Goal: Task Accomplishment & Management: Use online tool/utility

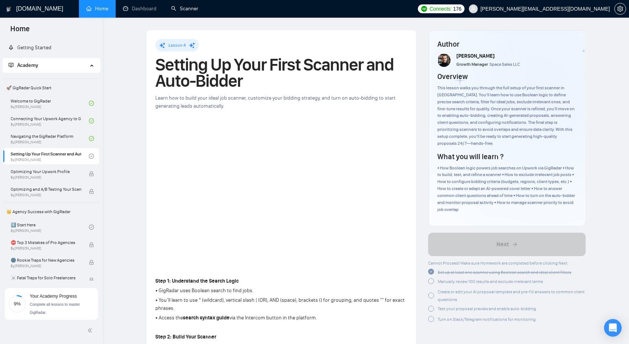
scroll to position [35, 0]
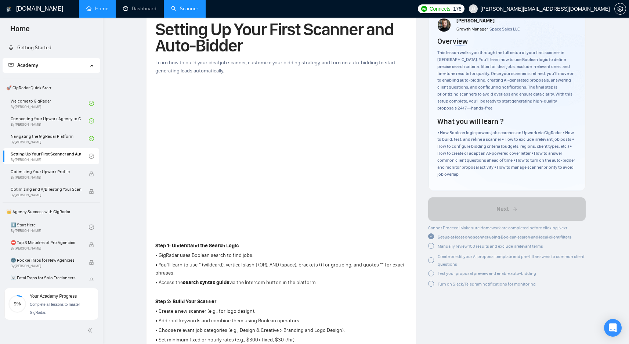
click at [196, 9] on link "Scanner" at bounding box center [184, 9] width 27 height 6
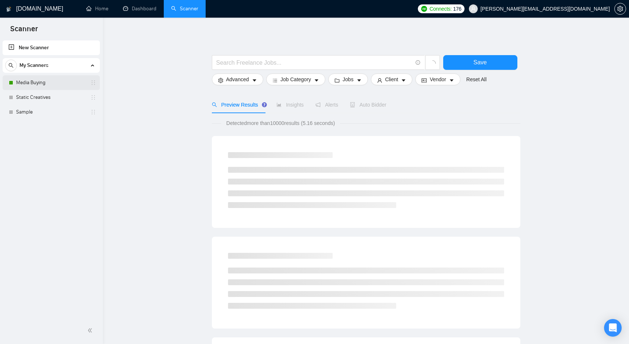
click at [32, 76] on link "Media Buying" at bounding box center [51, 82] width 70 height 15
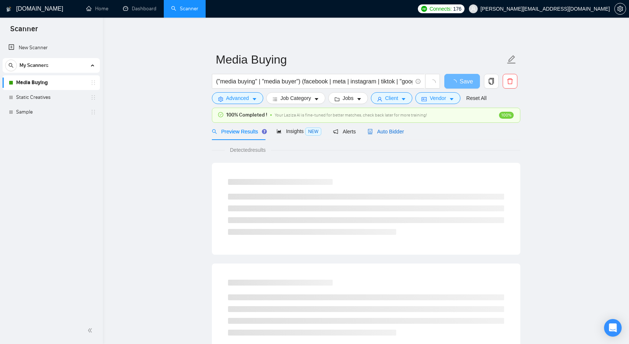
click at [382, 130] on span "Auto Bidder" at bounding box center [385, 131] width 36 height 6
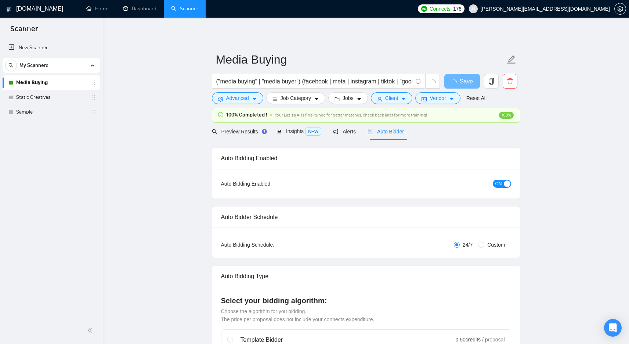
checkbox input "true"
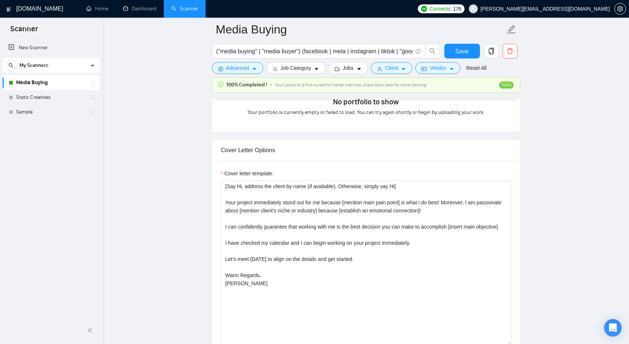
scroll to position [740, 0]
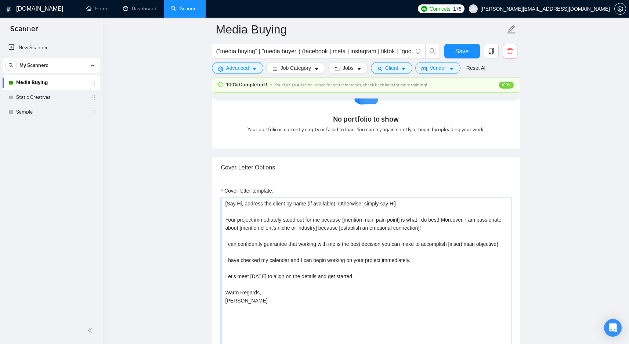
click at [436, 272] on textarea "[Say Hi, address the client by name (if available). Otherwise, simply say Hi] Y…" at bounding box center [366, 279] width 290 height 165
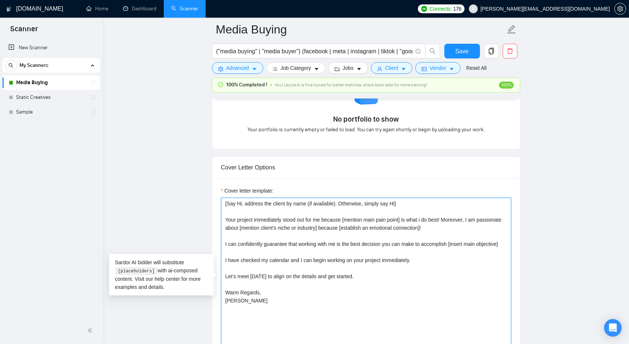
click at [411, 237] on textarea "[Say Hi, address the client by name (if available). Otherwise, simply say Hi] Y…" at bounding box center [366, 279] width 290 height 165
paste textarea "Lo [Ipsumd’s Amet] — cons adi'el seddoe t incid [utlabor/etdolorem/aliquae] ad …"
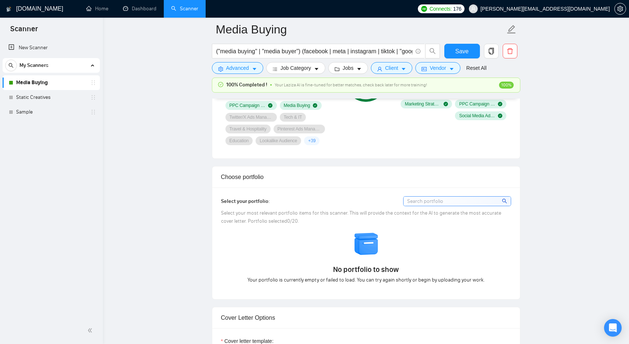
scroll to position [572, 0]
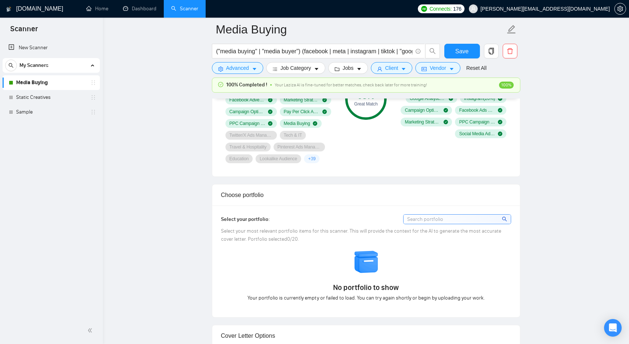
click at [429, 222] on input at bounding box center [456, 218] width 107 height 9
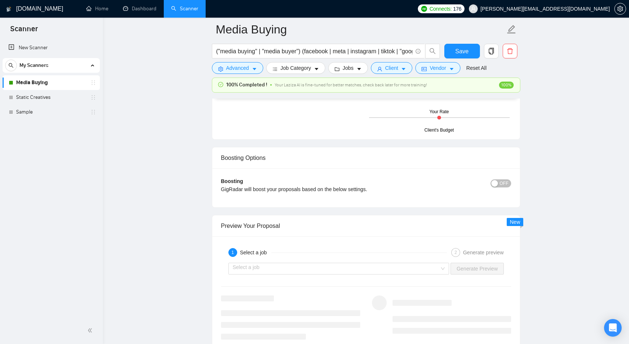
scroll to position [1288, 0]
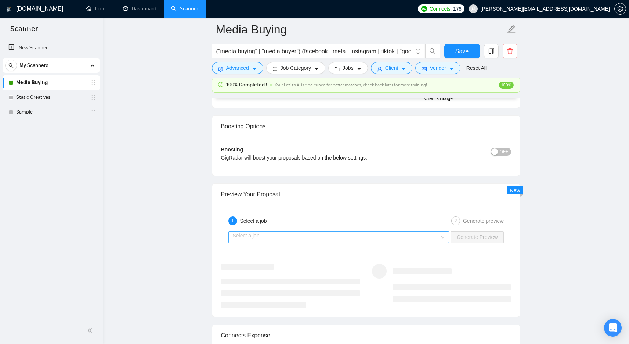
click at [431, 234] on input "search" at bounding box center [336, 236] width 207 height 11
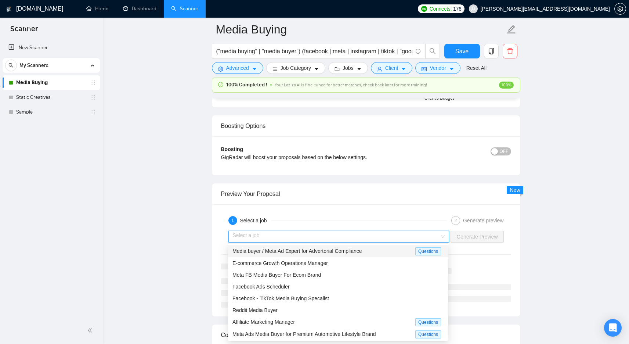
scroll to position [1, 0]
click at [396, 250] on div "Media buyer / Meta Ad Expert for Advertorial Compliance" at bounding box center [323, 250] width 183 height 8
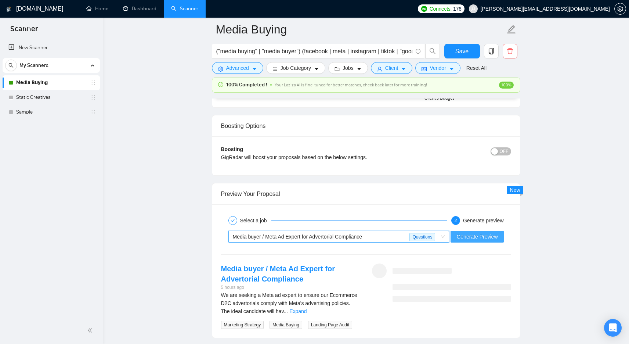
click at [486, 232] on button "Generate Preview" at bounding box center [476, 237] width 53 height 12
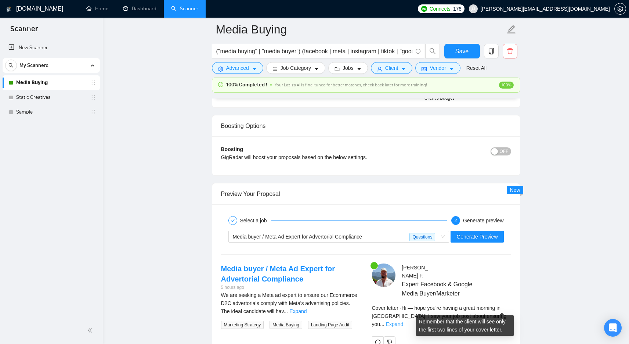
click at [403, 321] on link "Expand" at bounding box center [394, 324] width 17 height 6
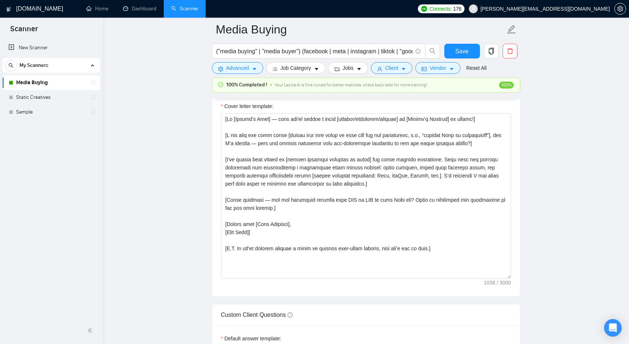
scroll to position [823, 0]
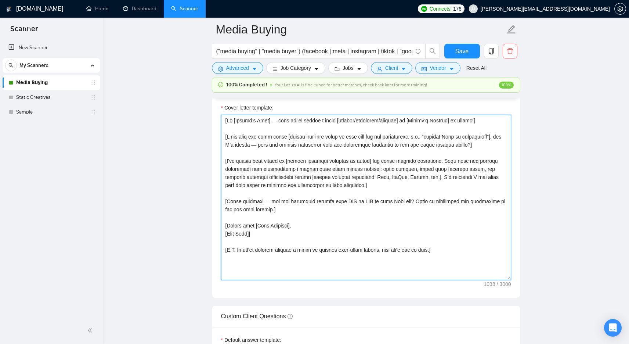
click at [303, 137] on textarea "Cover letter template:" at bounding box center [366, 197] width 290 height 165
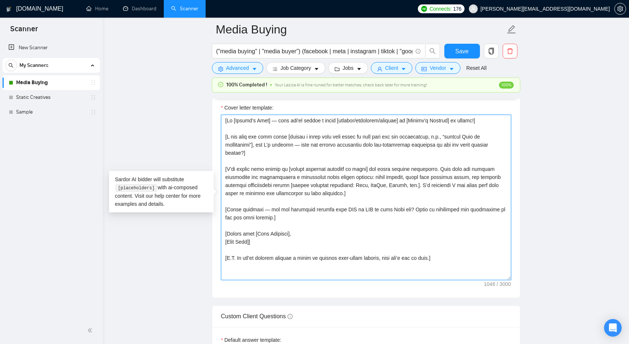
click at [306, 144] on textarea "Cover letter template:" at bounding box center [366, 197] width 290 height 165
click at [261, 177] on textarea "Cover letter template:" at bounding box center [366, 197] width 290 height 165
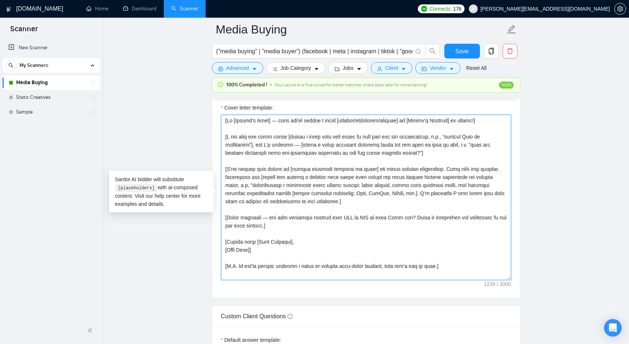
click at [419, 194] on textarea "Cover letter template:" at bounding box center [366, 197] width 290 height 165
drag, startPoint x: 482, startPoint y: 268, endPoint x: 230, endPoint y: 260, distance: 251.9
click at [230, 260] on textarea "Cover letter template:" at bounding box center [366, 197] width 290 height 165
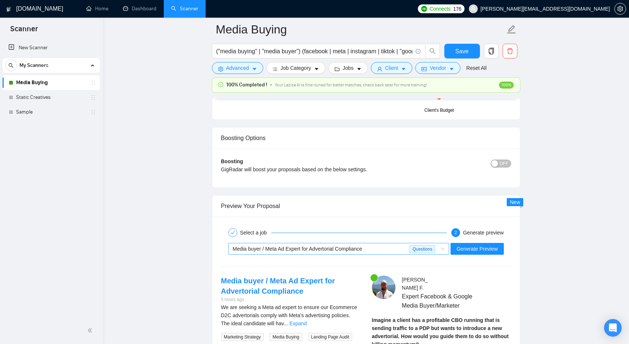
scroll to position [1364, 0]
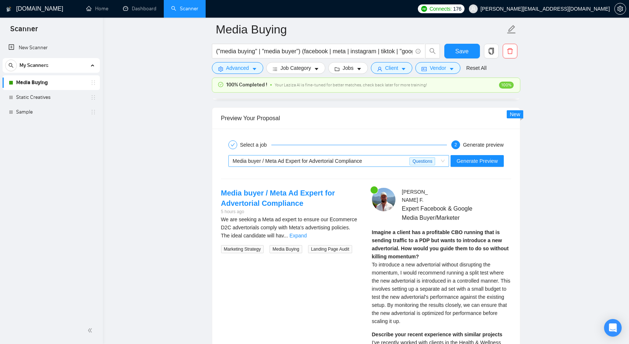
click at [409, 164] on span "Questions" at bounding box center [422, 161] width 26 height 8
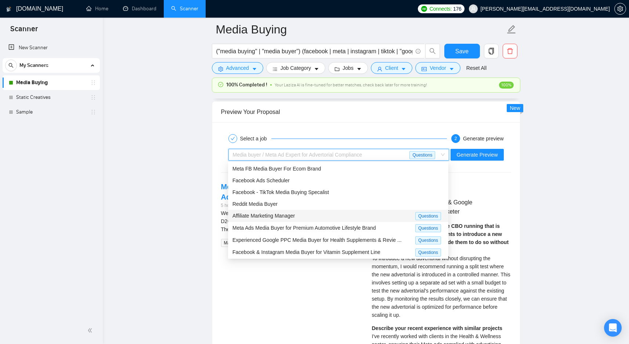
scroll to position [1373, 0]
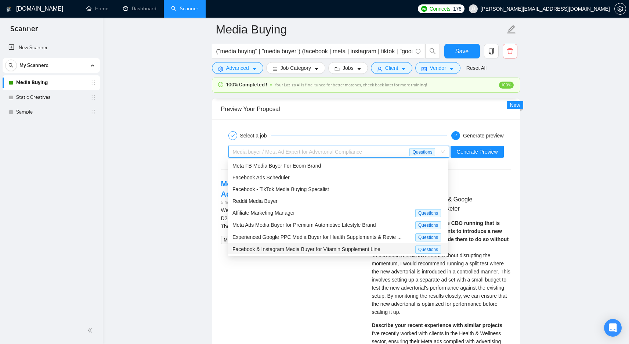
click at [367, 249] on span "Facebook & Instagram Media Buyer for Vitamin Supplement Line" at bounding box center [306, 249] width 148 height 6
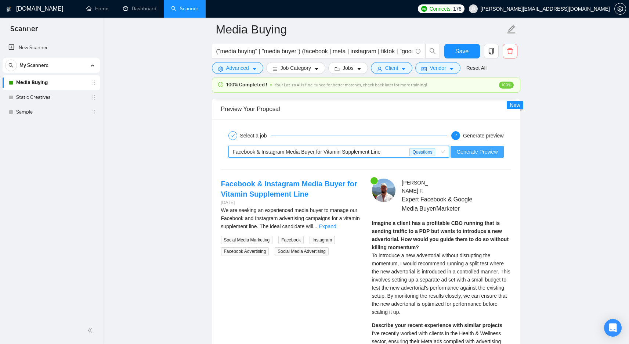
click at [491, 150] on span "Generate Preview" at bounding box center [476, 152] width 41 height 8
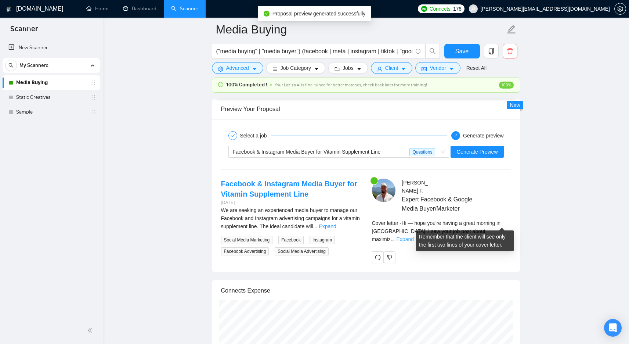
click at [414, 236] on link "Expand" at bounding box center [404, 239] width 17 height 6
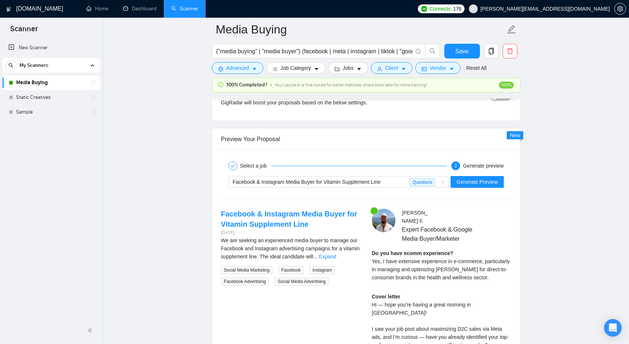
scroll to position [1339, 0]
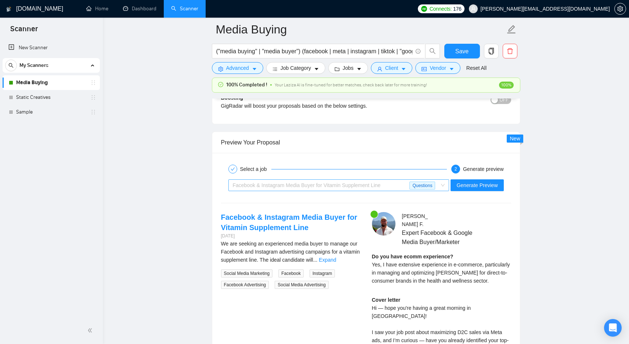
click at [381, 188] on div "Facebook & Instagram Media Buyer for Vitamin Supplement Line" at bounding box center [321, 184] width 177 height 11
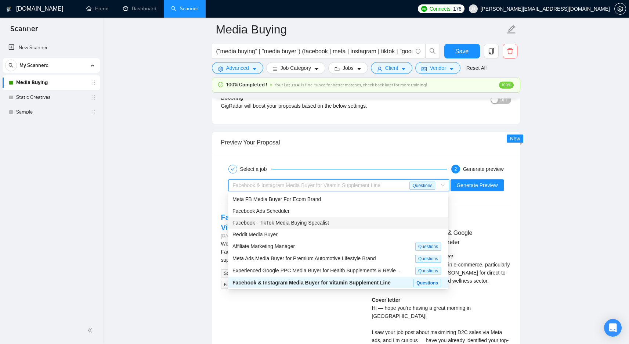
click at [362, 221] on div "Facebook - TikTok Media Buying Specalist" at bounding box center [337, 222] width 211 height 8
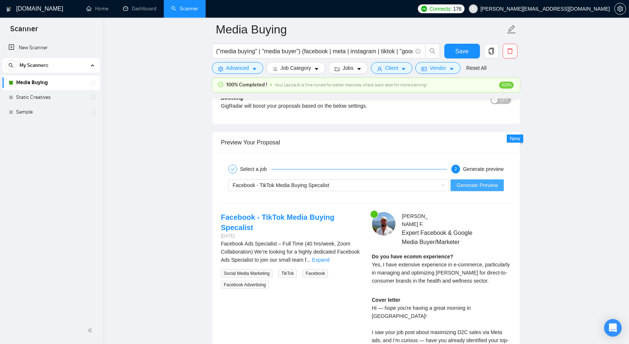
click at [486, 181] on span "Generate Preview" at bounding box center [476, 185] width 41 height 8
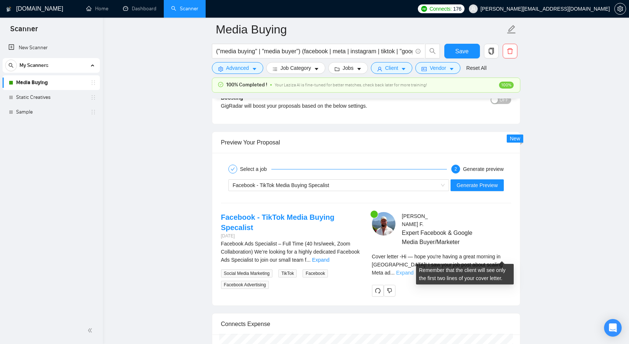
click at [413, 269] on link "Expand" at bounding box center [404, 272] width 17 height 6
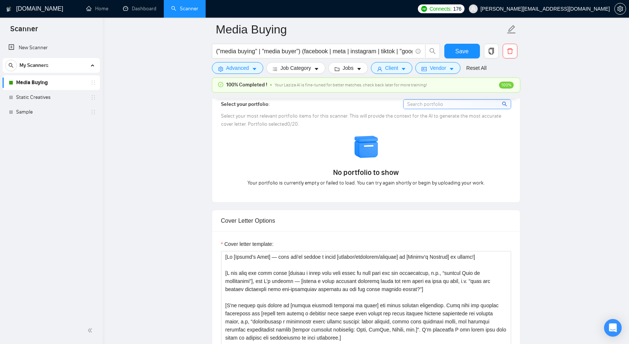
scroll to position [714, 0]
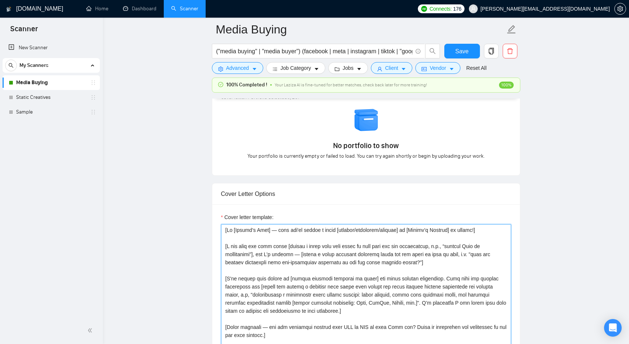
click at [325, 246] on textarea "Cover letter template:" at bounding box center [366, 306] width 290 height 165
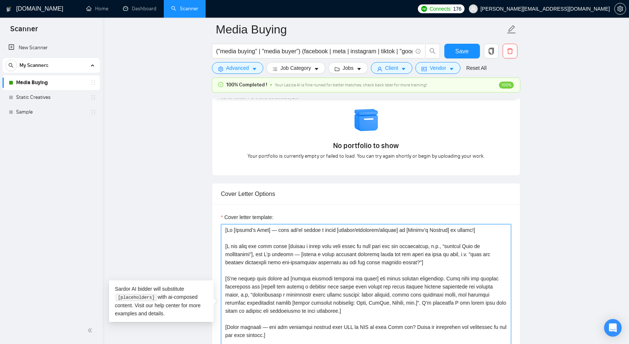
paste textarea "Lorem i dolorsit, ametconsec-adipi elitsedd eiusm tem incidi’u labor etdo (ma a…"
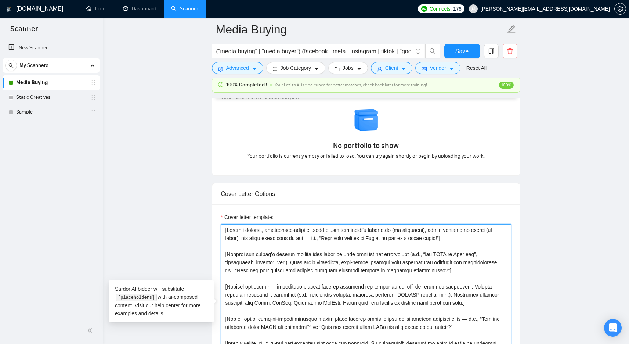
scroll to position [757, 0]
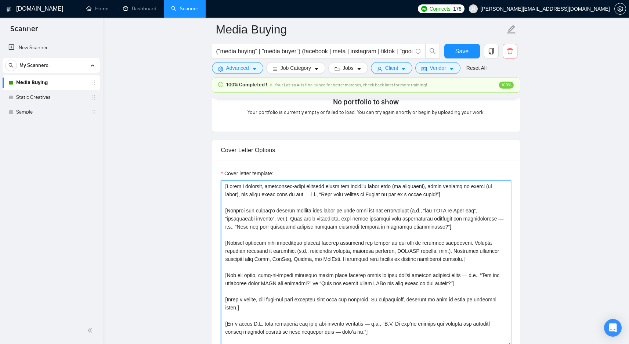
type textarea "[Lorem i dolorsit, ametconsec-adipi elitsedd eiusm tem incidi’u labor etdo (ma …"
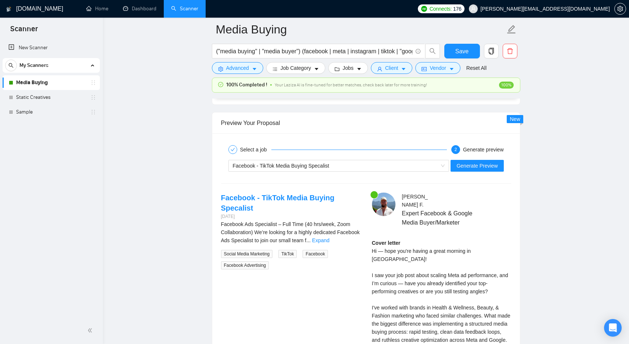
scroll to position [1362, 0]
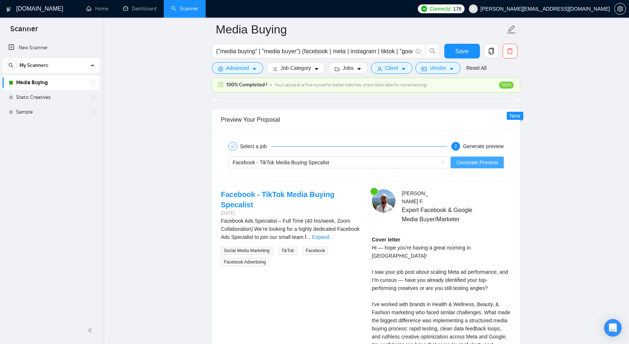
click at [490, 160] on span "Generate Preview" at bounding box center [476, 162] width 41 height 8
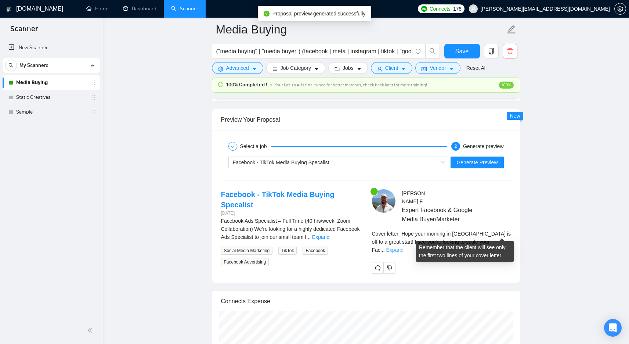
click at [403, 247] on link "Expand" at bounding box center [394, 250] width 17 height 6
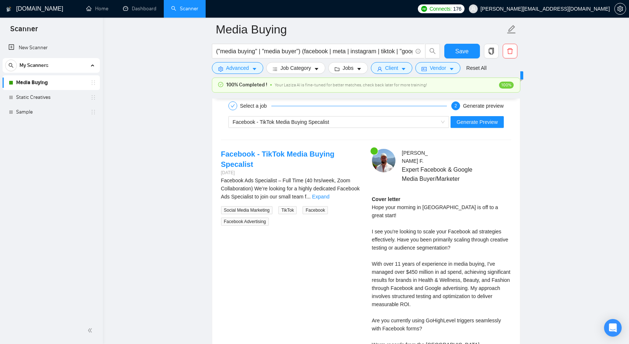
scroll to position [1403, 0]
click at [329, 197] on link "Expand" at bounding box center [320, 196] width 17 height 6
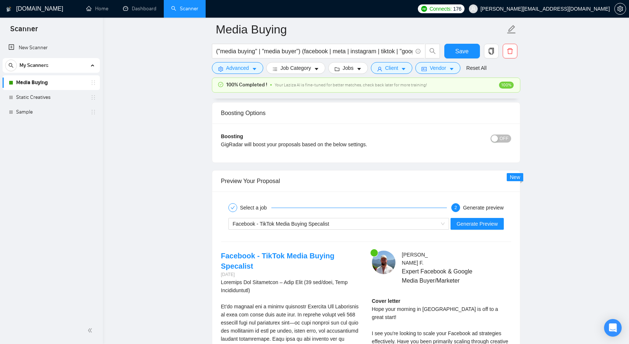
scroll to position [1274, 0]
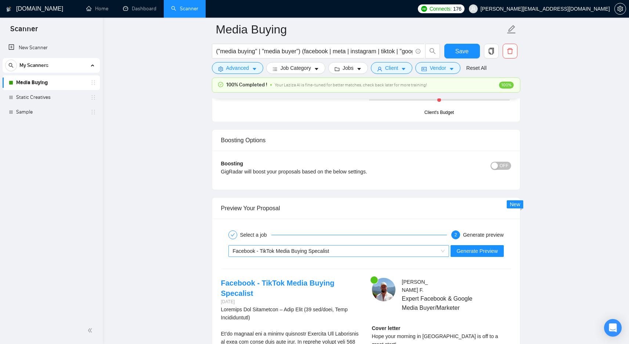
click at [382, 251] on div "Facebook - TikTok Media Buying Specalist" at bounding box center [336, 250] width 206 height 11
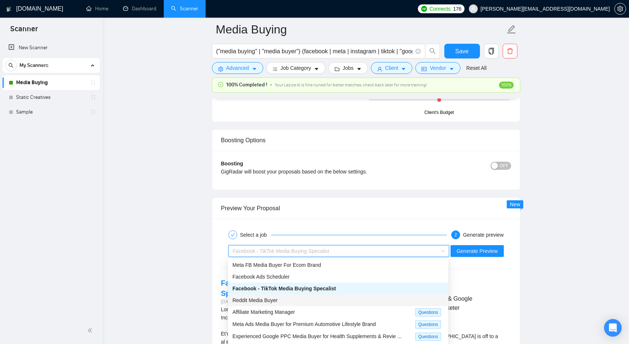
click at [373, 299] on div "Reddit Media Buyer" at bounding box center [337, 300] width 211 height 8
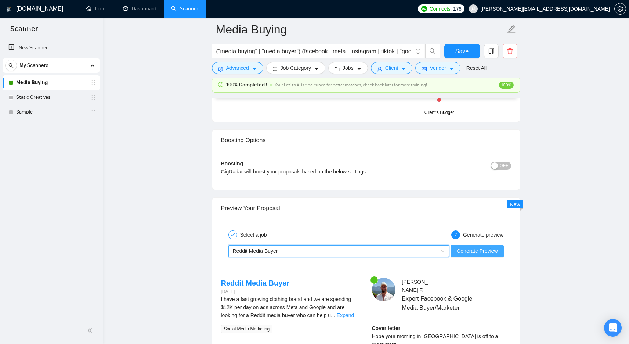
click at [484, 250] on span "Generate Preview" at bounding box center [476, 251] width 41 height 8
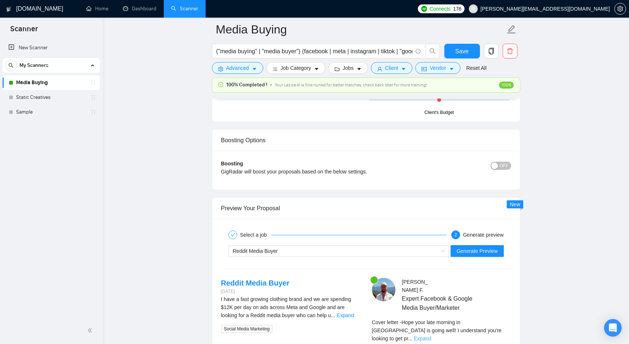
click at [431, 335] on link "Expand" at bounding box center [422, 338] width 17 height 6
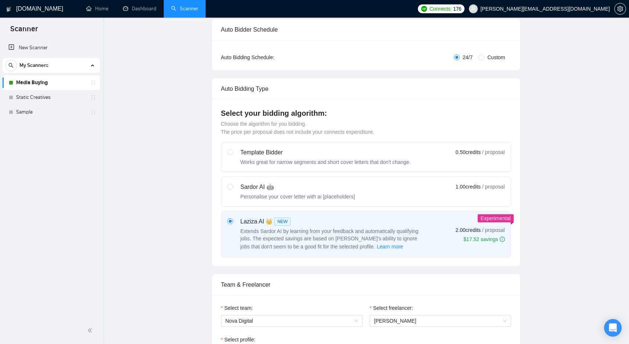
scroll to position [0, 0]
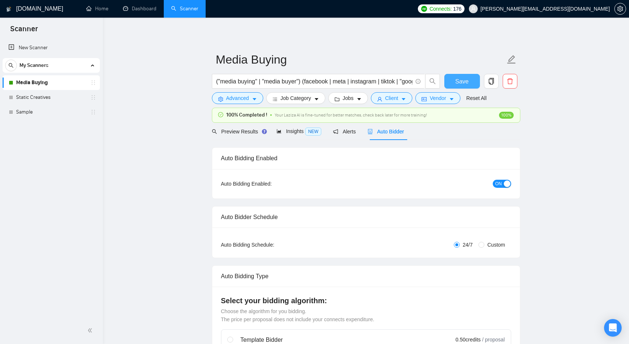
click at [466, 78] on span "Save" at bounding box center [461, 81] width 13 height 9
click at [252, 98] on icon "caret-down" at bounding box center [254, 99] width 5 height 5
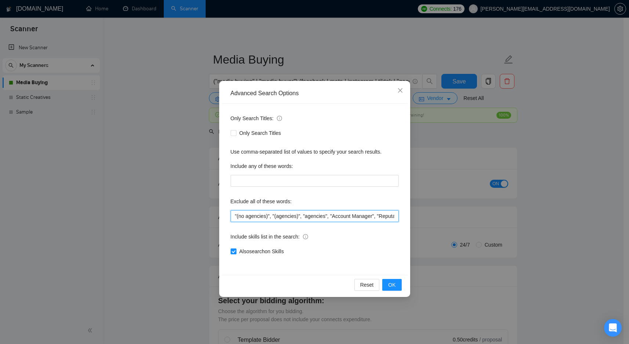
click at [341, 212] on input ""(no agencies)", "(agencies)", "agencies", "Account Manager", "Reputation Manag…" at bounding box center [315, 216] width 168 height 12
type input ""(no agencies)", "(agencies)", "agencies", "Account Manager", "Reputation Manag…"
click at [388, 282] on button "OK" at bounding box center [391, 285] width 19 height 12
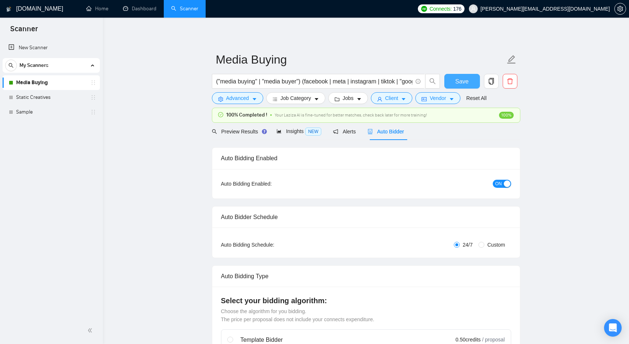
click at [466, 83] on span "Save" at bounding box center [461, 81] width 13 height 9
click at [57, 52] on link "New Scanner" at bounding box center [51, 47] width 86 height 15
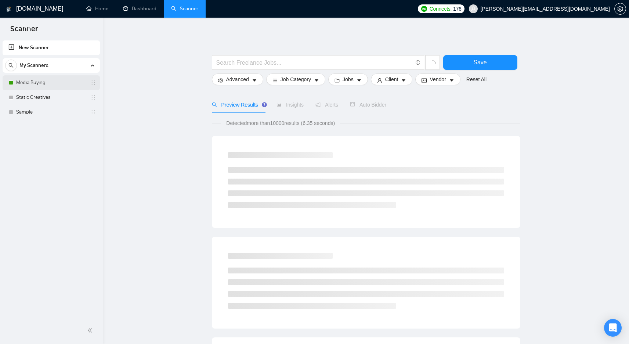
click at [82, 80] on link "Media Buying" at bounding box center [51, 82] width 70 height 15
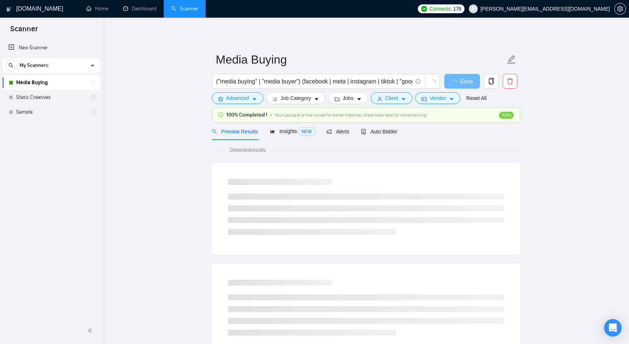
click at [97, 83] on div "Media Buying" at bounding box center [51, 82] width 97 height 15
click at [486, 83] on span "copy" at bounding box center [491, 81] width 14 height 7
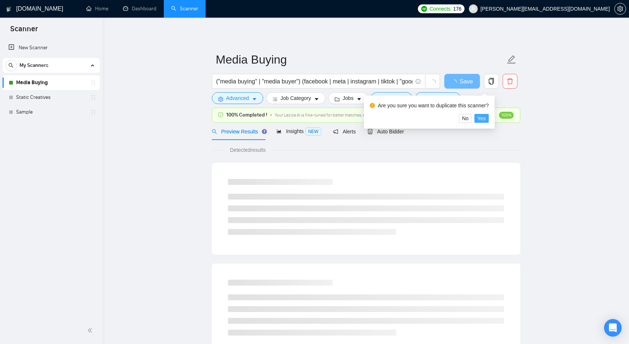
click at [484, 119] on span "Yes" at bounding box center [481, 118] width 8 height 8
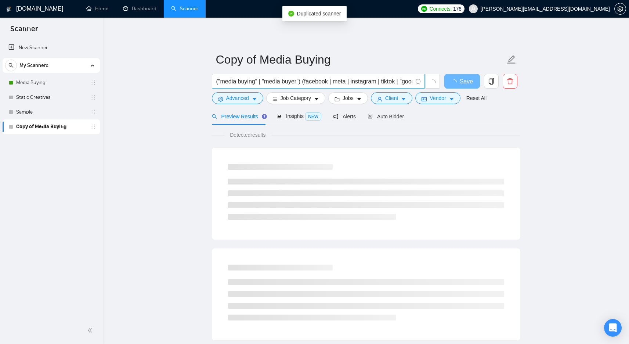
click at [301, 83] on input "("media buying" | "media buyer") (facebook | meta | instagram | tiktok | "googl…" at bounding box center [314, 81] width 196 height 9
paste input "creative strategist" | "performance creative" | "direct response strategy") ("m…"
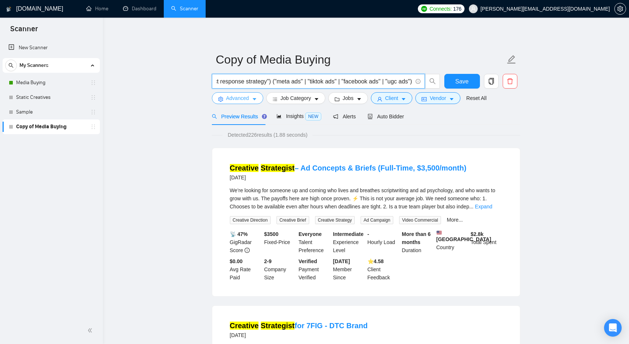
type input "("creative strategist" | "performance creative" | "direct response strategy") (…"
click at [235, 102] on button "Advanced" at bounding box center [237, 98] width 51 height 12
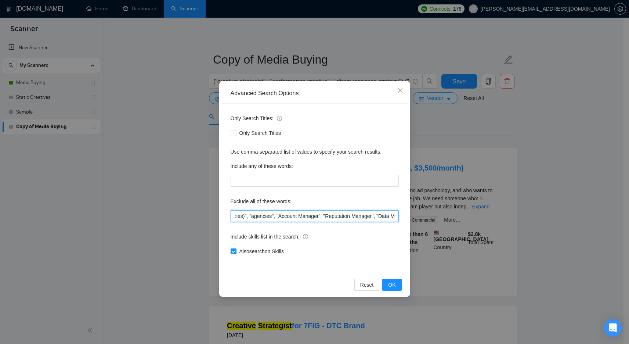
scroll to position [0, 786]
drag, startPoint x: 279, startPoint y: 216, endPoint x: 546, endPoint y: 250, distance: 269.7
click at [546, 250] on div "Advanced Search Options Only Search Titles: Only Search Titles Use comma-separa…" at bounding box center [314, 172] width 629 height 344
click at [391, 281] on span "OK" at bounding box center [391, 284] width 7 height 8
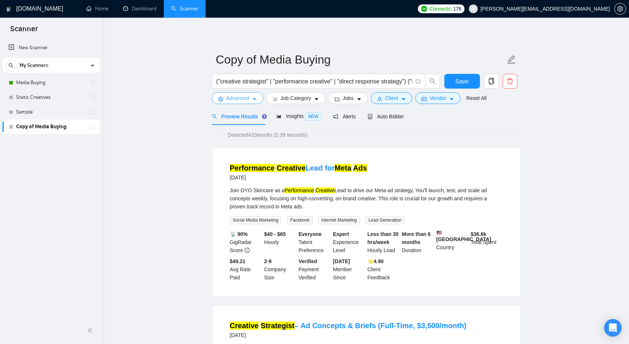
click at [240, 95] on span "Advanced" at bounding box center [237, 98] width 23 height 8
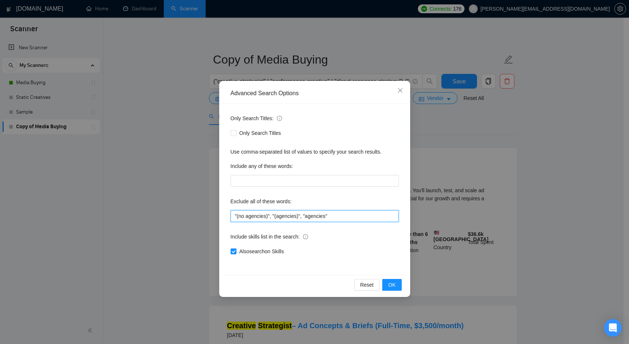
click at [350, 218] on input ""(no agencies)", "(agencies)", "agencies"" at bounding box center [315, 216] width 168 height 12
paste input ", "Account Manager", "Reputation Manager", "Data Monetization", "GHL", "Zapier"…"
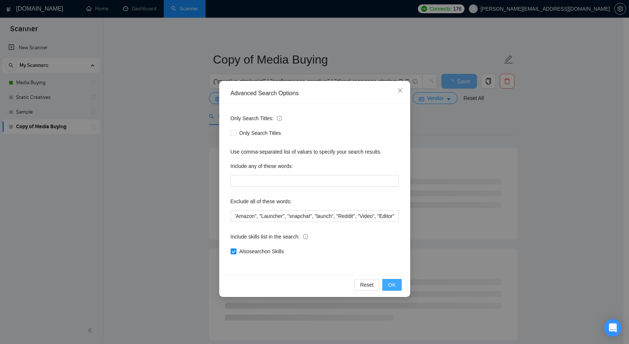
click at [388, 284] on span "OK" at bounding box center [391, 284] width 7 height 8
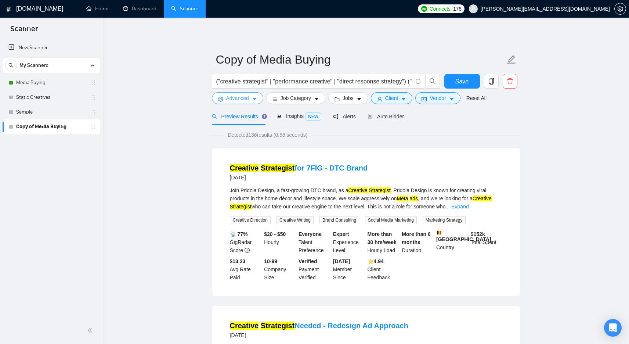
click at [244, 97] on span "Advanced" at bounding box center [237, 98] width 23 height 8
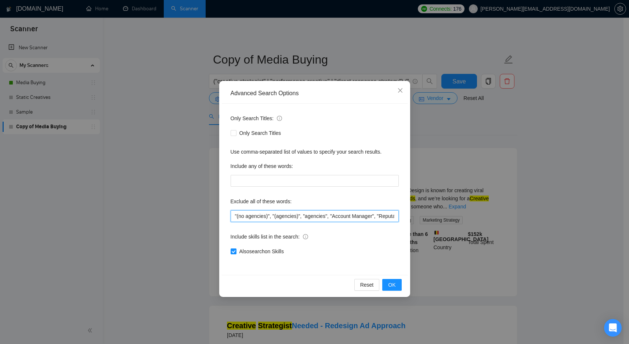
drag, startPoint x: 363, startPoint y: 217, endPoint x: 443, endPoint y: 216, distance: 79.3
click at [443, 216] on div "Advanced Search Options Only Search Titles: Only Search Titles Use comma-separa…" at bounding box center [314, 172] width 629 height 344
drag, startPoint x: 352, startPoint y: 215, endPoint x: 431, endPoint y: 216, distance: 78.9
click at [431, 216] on div "Advanced Search Options Only Search Titles: Only Search Titles Use comma-separa…" at bounding box center [314, 172] width 629 height 344
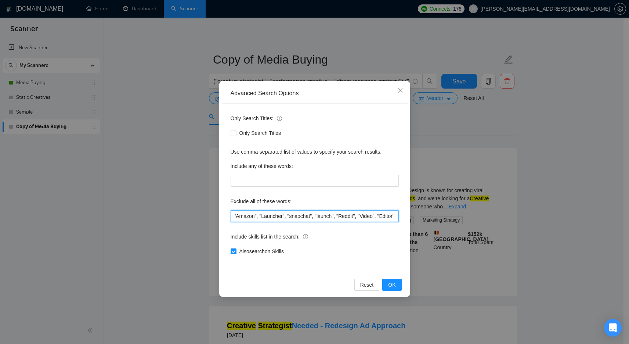
drag, startPoint x: 373, startPoint y: 216, endPoint x: 355, endPoint y: 219, distance: 17.5
click at [355, 219] on input ""(no agencies)", "(agencies)", "agencies", "Account Manager", "Reputation Manag…" at bounding box center [315, 216] width 168 height 12
type input ""(no agencies)", "(agencies)", "agencies", "Account Manager", "Reputation Manag…"
click at [390, 281] on span "OK" at bounding box center [391, 284] width 7 height 8
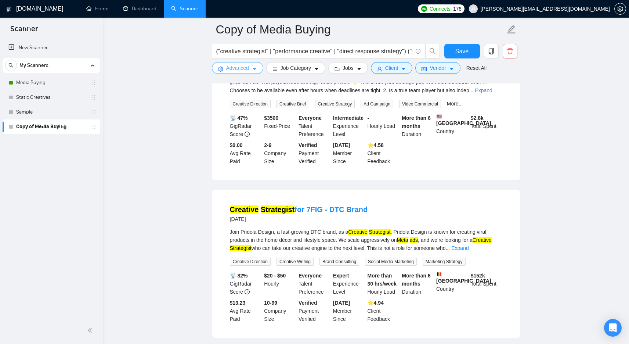
scroll to position [0, 0]
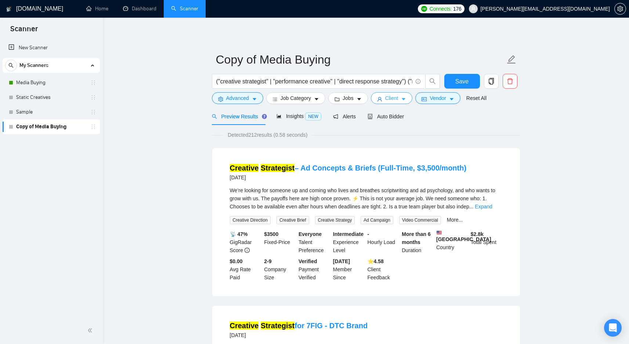
click at [385, 102] on button "Client" at bounding box center [392, 98] width 42 height 12
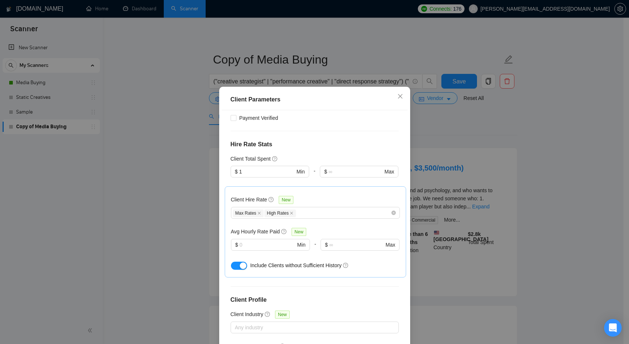
scroll to position [224, 0]
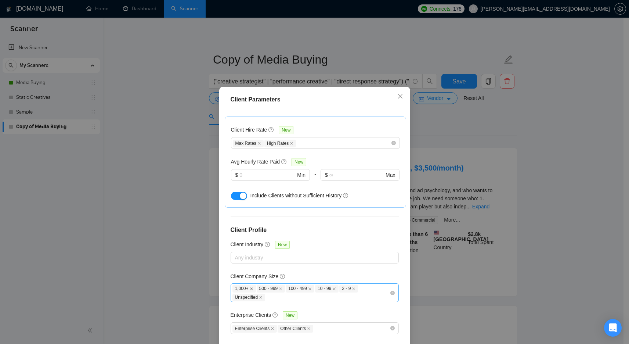
click at [250, 288] on icon "close" at bounding box center [252, 289] width 4 height 4
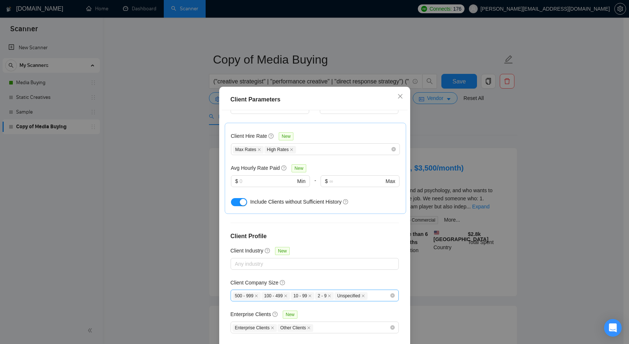
scroll to position [217, 0]
click at [250, 288] on div "Client Company Size" at bounding box center [315, 284] width 168 height 11
click at [254, 294] on span at bounding box center [256, 296] width 4 height 4
click at [254, 294] on icon "close" at bounding box center [256, 296] width 4 height 4
click at [254, 294] on span "10 - 99" at bounding box center [243, 297] width 23 height 8
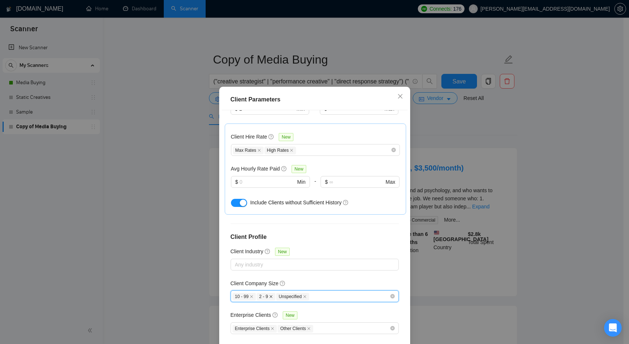
click at [272, 295] on icon "close" at bounding box center [271, 296] width 4 height 4
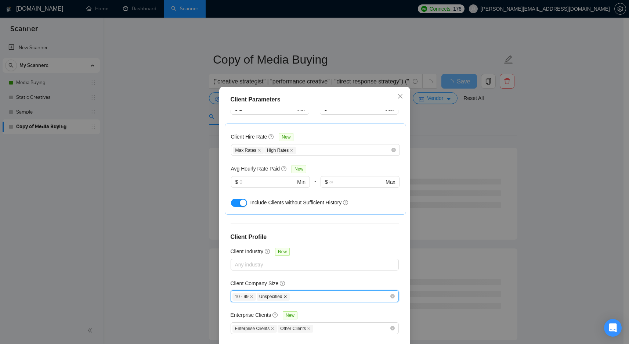
click at [284, 295] on icon "close" at bounding box center [285, 296] width 4 height 4
click at [248, 297] on span "10 - 99" at bounding box center [243, 297] width 23 height 8
click at [250, 295] on icon "close" at bounding box center [251, 296] width 3 height 3
click at [548, 190] on div "Client Parameters Client Location Include Client Countries [GEOGRAPHIC_DATA] [G…" at bounding box center [314, 172] width 629 height 344
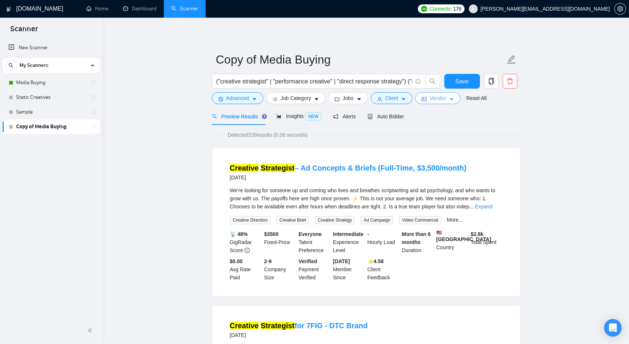
click at [427, 98] on icon "idcard" at bounding box center [423, 99] width 5 height 4
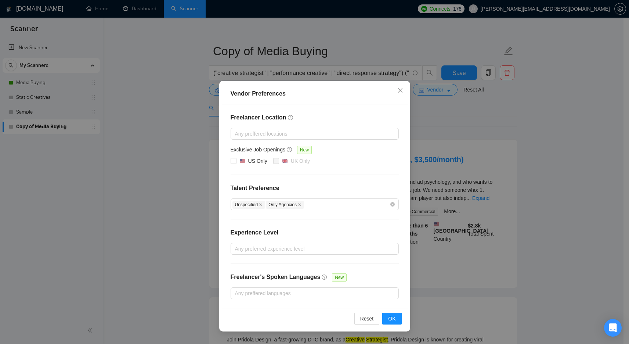
scroll to position [0, 0]
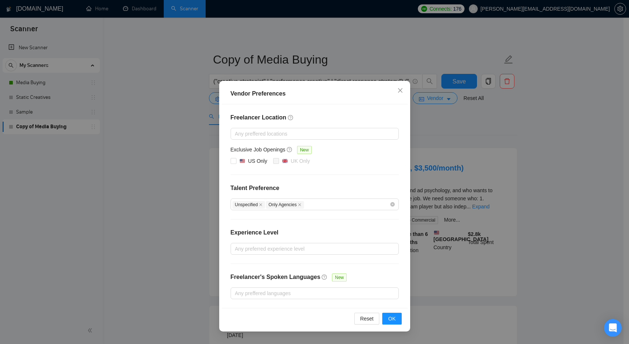
click at [549, 204] on div "Vendor Preferences Freelancer Location Any preffered locations Exclusive Job Op…" at bounding box center [314, 172] width 629 height 344
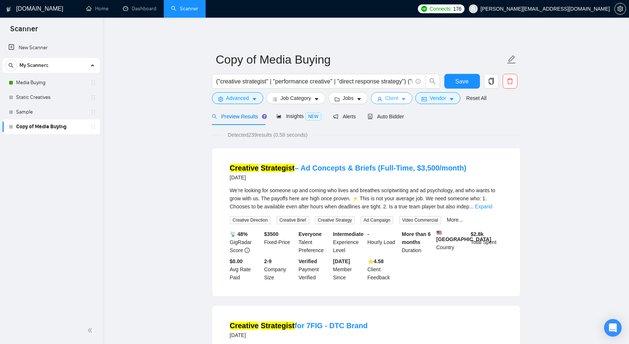
click at [384, 102] on button "Client" at bounding box center [392, 98] width 42 height 12
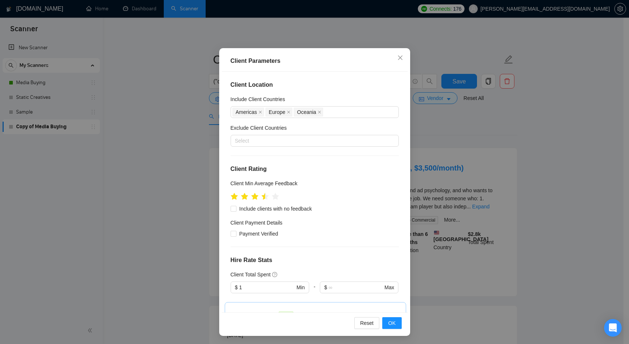
click at [522, 158] on div "Client Parameters Client Location Include Client Countries [GEOGRAPHIC_DATA] [G…" at bounding box center [314, 172] width 629 height 344
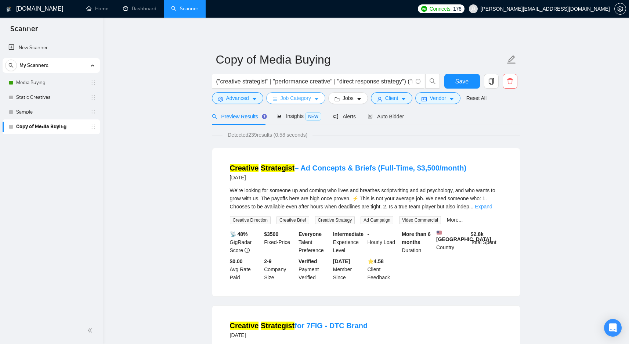
click at [319, 101] on icon "caret-down" at bounding box center [316, 99] width 5 height 5
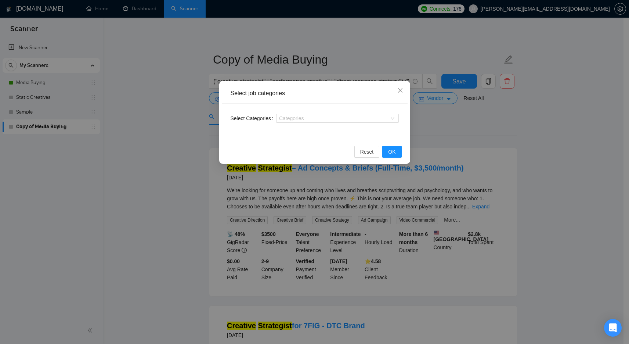
click at [316, 123] on div "Categories" at bounding box center [337, 118] width 123 height 12
click at [317, 122] on div "Categories" at bounding box center [337, 118] width 123 height 9
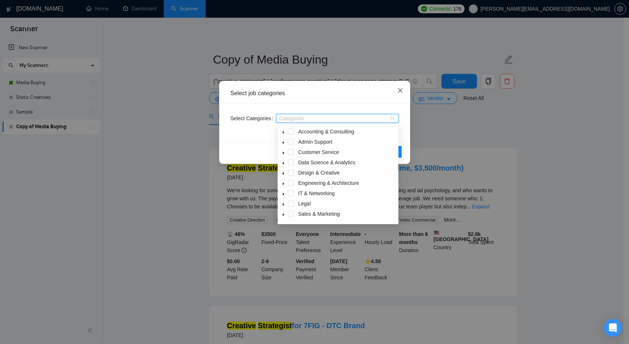
click at [399, 88] on icon "close" at bounding box center [400, 90] width 6 height 6
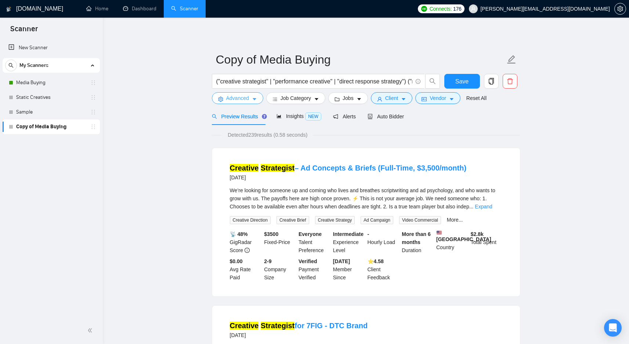
click at [260, 97] on button "Advanced" at bounding box center [237, 98] width 51 height 12
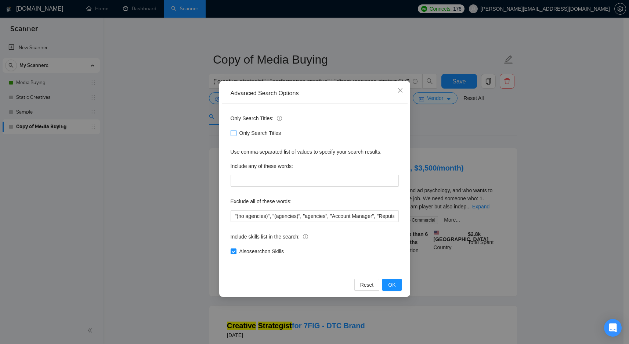
click at [264, 131] on span "Only Search Titles" at bounding box center [260, 133] width 48 height 8
click at [236, 131] on input "Only Search Titles" at bounding box center [233, 132] width 5 height 5
checkbox input "true"
click at [391, 283] on span "OK" at bounding box center [391, 284] width 7 height 8
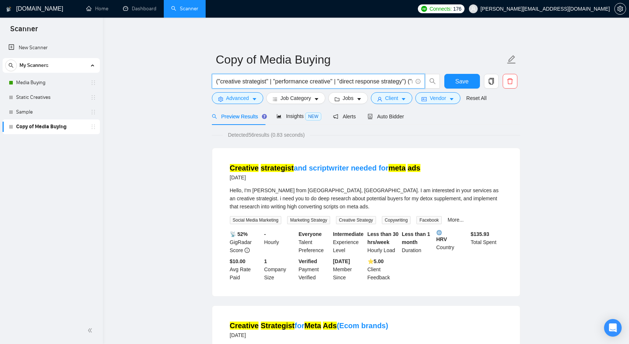
click at [232, 82] on input "("creative strategist" | "performance creative" | "direct response strategy") (…" at bounding box center [314, 81] width 196 height 9
drag, startPoint x: 232, startPoint y: 82, endPoint x: 247, endPoint y: 82, distance: 14.3
click at [247, 82] on input "("creative strategist" | "performance creative" | "direct response strategy") (…" at bounding box center [314, 81] width 196 height 9
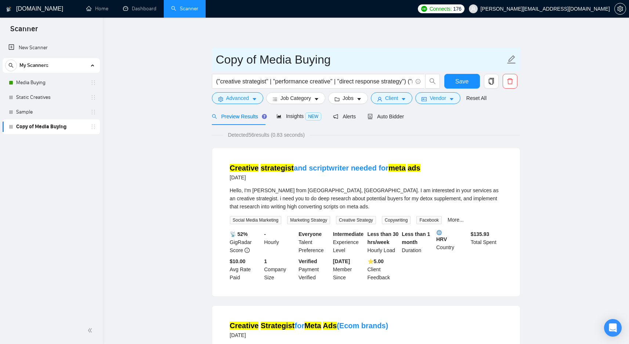
click at [240, 60] on input "Copy of Media Buying" at bounding box center [360, 59] width 289 height 18
paste input "creative strategist"
drag, startPoint x: 221, startPoint y: 62, endPoint x: 240, endPoint y: 63, distance: 18.7
click at [217, 62] on input "creative strategist" at bounding box center [360, 59] width 289 height 18
drag, startPoint x: 264, startPoint y: 61, endPoint x: 268, endPoint y: 61, distance: 3.7
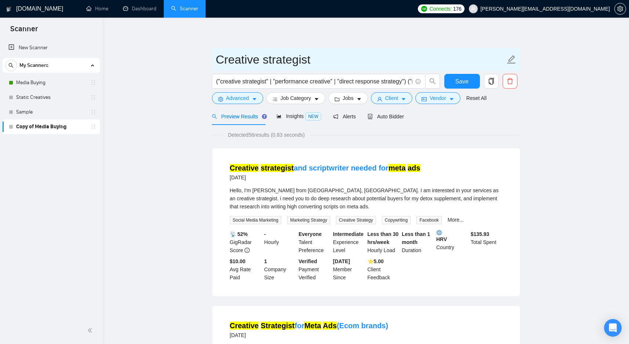
click at [268, 61] on input "Creative strategist" at bounding box center [360, 59] width 289 height 18
type input "Creative Strategist"
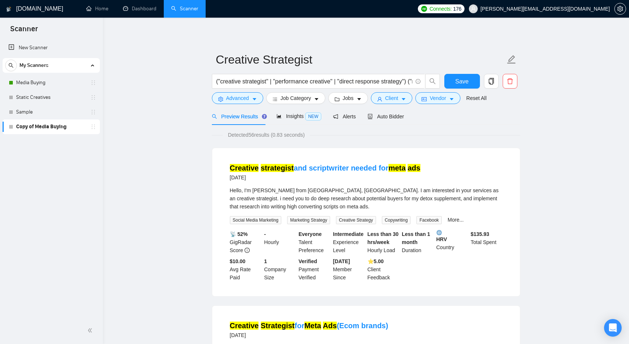
click at [395, 113] on span "Auto Bidder" at bounding box center [385, 116] width 36 height 6
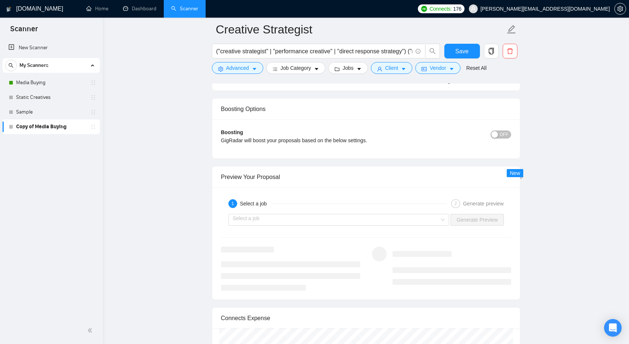
scroll to position [1321, 0]
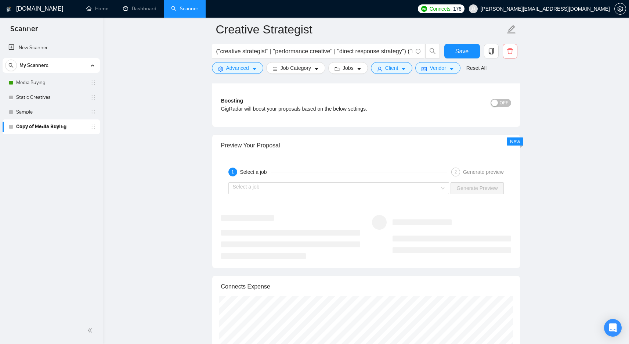
click at [396, 189] on input "search" at bounding box center [336, 187] width 207 height 11
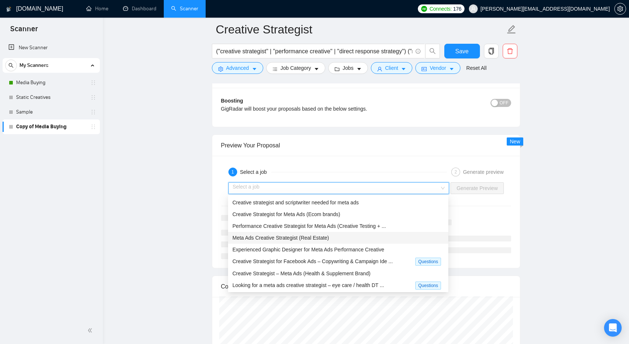
click at [395, 240] on div "Meta Ads Creative Strategist (Real Estate)" at bounding box center [337, 237] width 211 height 8
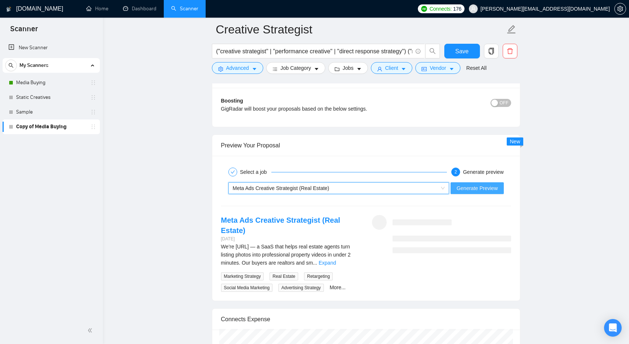
click at [471, 187] on span "Generate Preview" at bounding box center [476, 188] width 41 height 8
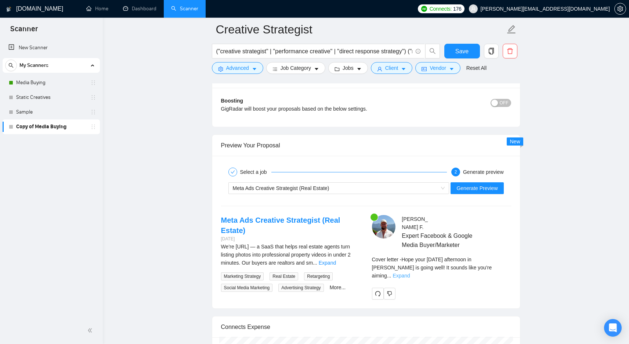
click at [410, 272] on link "Expand" at bounding box center [400, 275] width 17 height 6
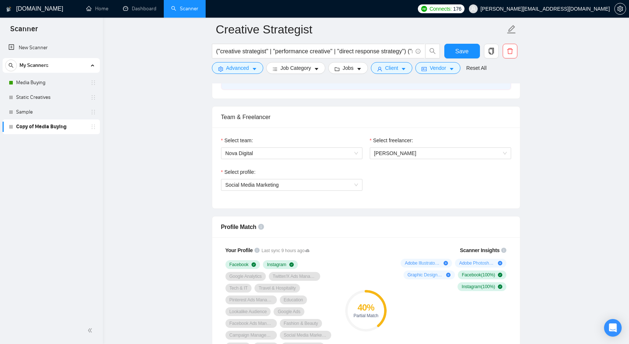
scroll to position [345, 0]
click at [330, 186] on span "Social Media Marketing" at bounding box center [291, 185] width 133 height 11
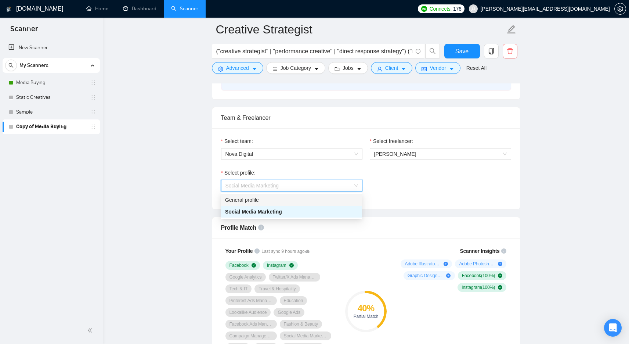
click at [322, 197] on div "General profile" at bounding box center [291, 200] width 133 height 8
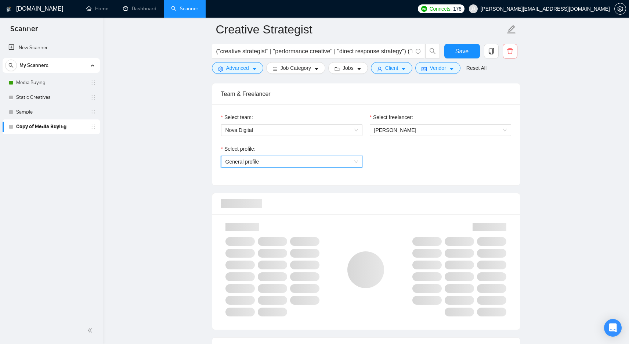
scroll to position [422, 0]
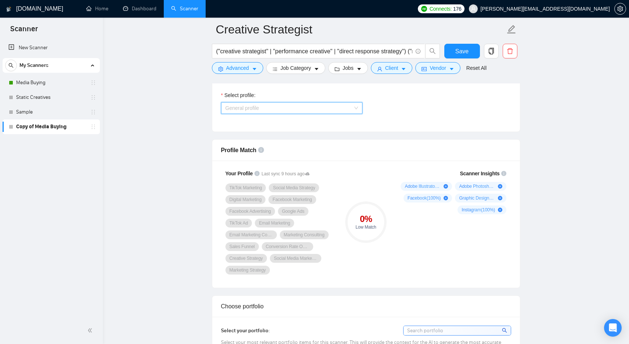
click at [335, 109] on span "General profile" at bounding box center [291, 107] width 133 height 11
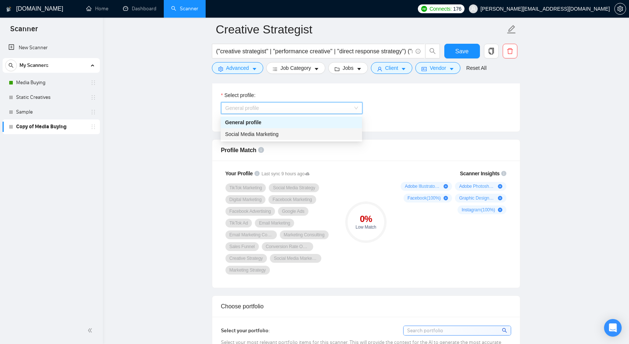
click at [319, 131] on div "Social Media Marketing" at bounding box center [291, 134] width 133 height 8
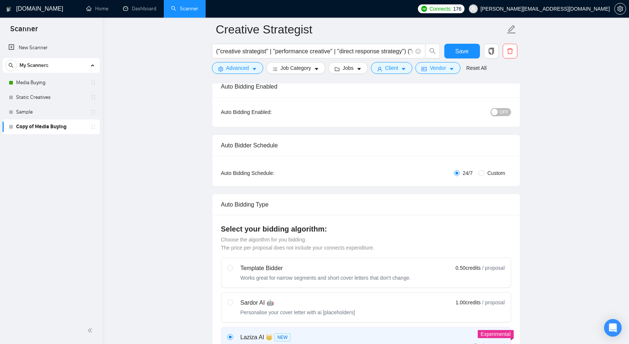
scroll to position [0, 0]
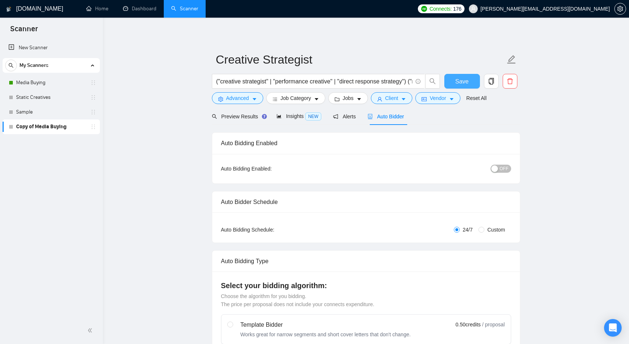
click at [463, 86] on button "Save" at bounding box center [462, 81] width 36 height 15
click at [610, 326] on icon "Open Intercom Messenger" at bounding box center [612, 328] width 8 height 10
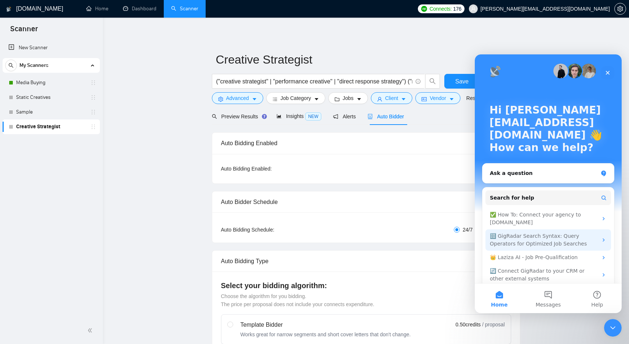
scroll to position [4, 0]
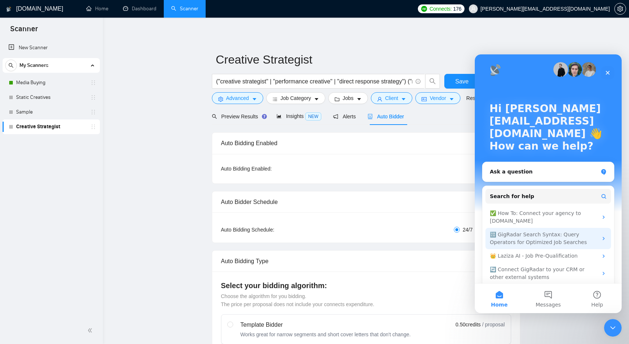
click at [582, 231] on div "🔠 GigRadar Search Syntax: Query Operators for Optimized Job Searches" at bounding box center [544, 238] width 108 height 15
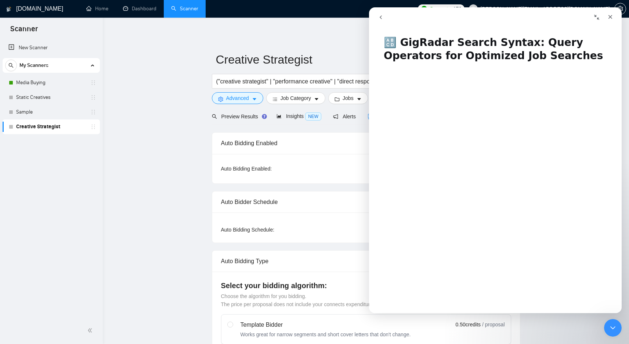
scroll to position [3, 0]
click at [611, 16] on icon "Close" at bounding box center [610, 17] width 4 height 4
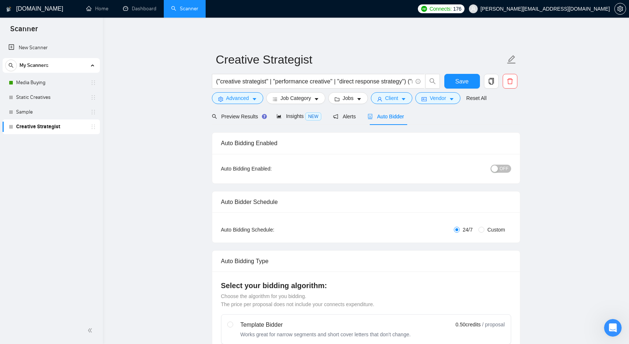
scroll to position [0, 0]
click at [268, 81] on input "("creative strategist" | "performance creative" | "direct response strategy") (…" at bounding box center [314, 81] width 196 height 9
paste input "(("creative strateg*") | ("ad strateg*") | ("creative direction") | ("creative …"
click at [239, 113] on span "Preview Results" at bounding box center [238, 116] width 53 height 6
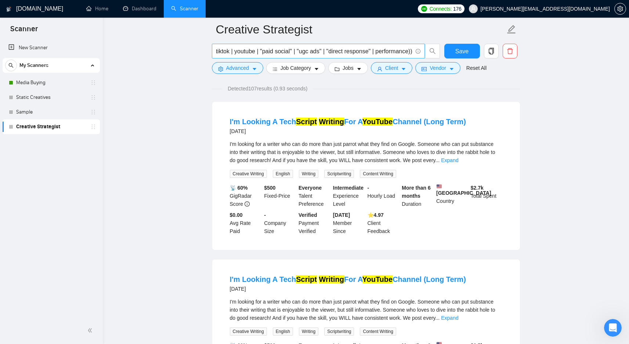
scroll to position [0, 542]
click at [286, 46] on span "((("creative strateg*") | ("ad strateg*") | ("creative direction") | ("creative…" at bounding box center [318, 51] width 213 height 15
paste input ""creative strategist" | "performance creative" | "direct response strategy") ("…"
type input "("creative strategist" | "performance creative" | "direct response strategy") (…"
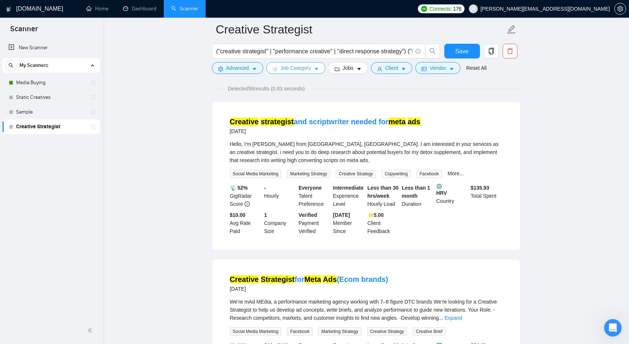
click at [293, 72] on span "Job Category" at bounding box center [295, 68] width 30 height 8
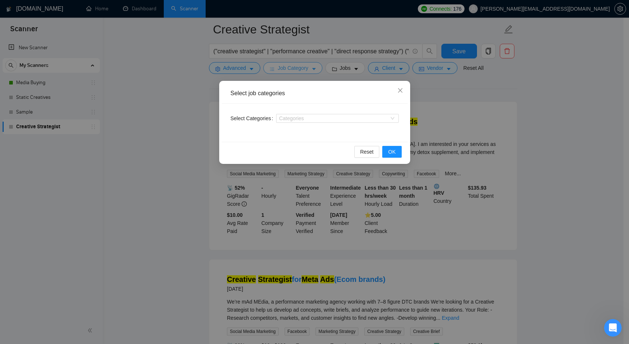
click at [293, 72] on div "Select job categories Select Categories Categories Reset OK" at bounding box center [314, 172] width 629 height 344
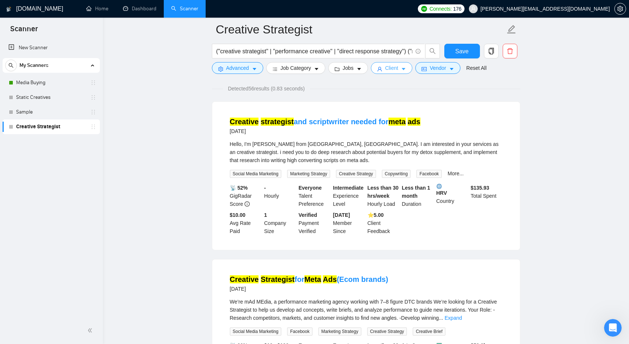
click at [396, 70] on span "Client" at bounding box center [391, 68] width 13 height 8
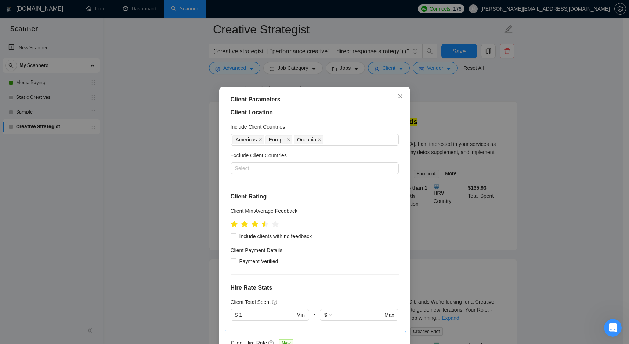
scroll to position [12, 0]
click at [317, 138] on icon "close" at bounding box center [319, 138] width 4 height 4
click at [287, 136] on icon "close" at bounding box center [289, 138] width 4 height 4
click at [259, 137] on icon "close" at bounding box center [260, 138] width 4 height 4
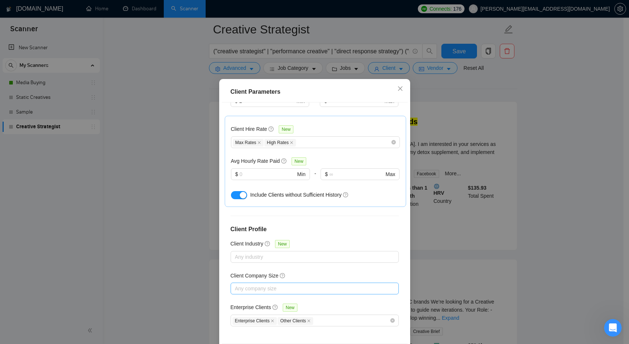
scroll to position [39, 0]
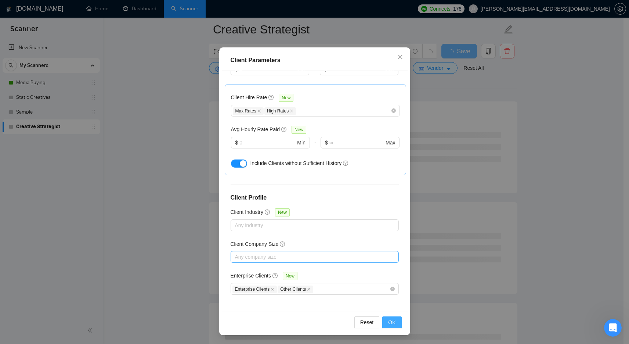
click at [394, 318] on button "OK" at bounding box center [391, 322] width 19 height 12
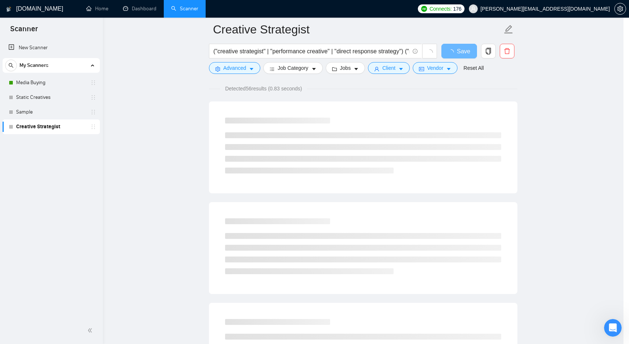
scroll to position [0, 0]
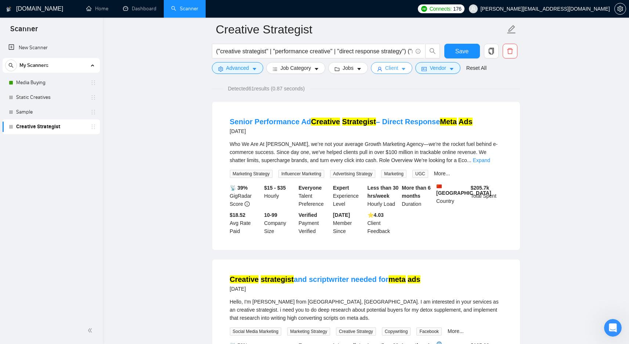
click at [397, 73] on button "Client" at bounding box center [392, 68] width 42 height 12
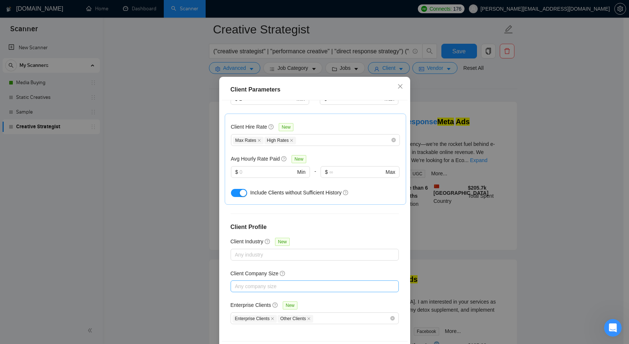
scroll to position [39, 0]
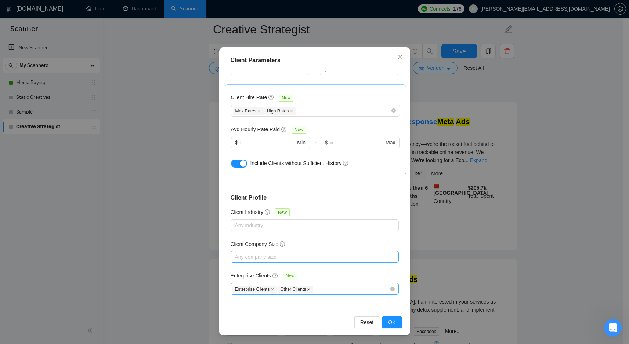
click at [310, 287] on icon "close" at bounding box center [309, 289] width 4 height 4
click at [272, 288] on icon "close" at bounding box center [272, 288] width 3 height 3
click at [382, 320] on button "OK" at bounding box center [391, 322] width 19 height 12
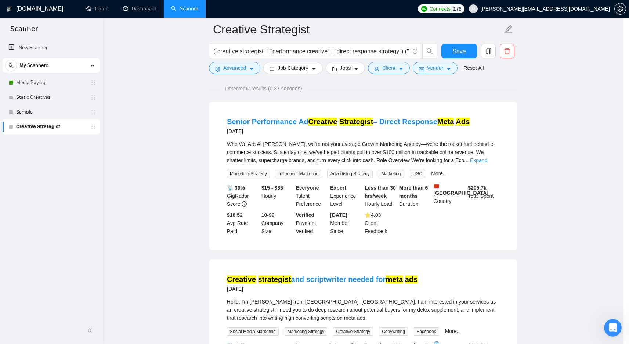
scroll to position [0, 0]
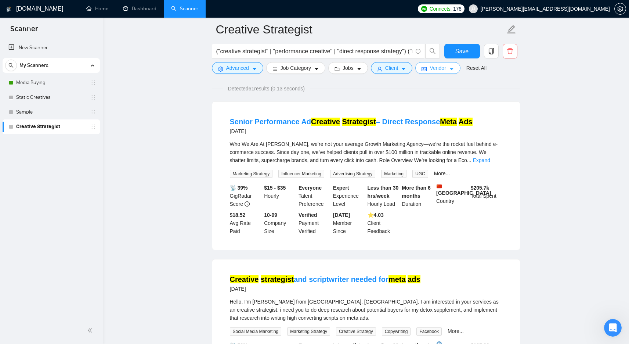
click at [443, 72] on button "Vendor" at bounding box center [437, 68] width 45 height 12
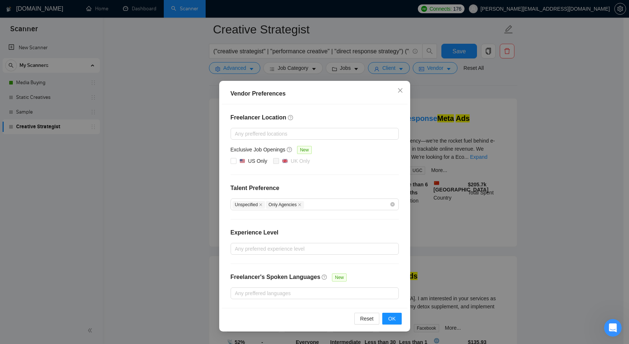
scroll to position [24, 0]
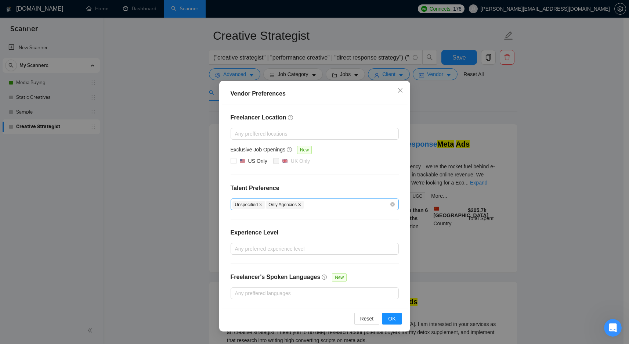
click at [301, 205] on icon "close" at bounding box center [300, 205] width 4 height 4
click at [260, 206] on span "Unspecified" at bounding box center [248, 205] width 33 height 8
click at [261, 204] on icon "close" at bounding box center [261, 205] width 4 height 4
click at [390, 315] on span "OK" at bounding box center [391, 318] width 7 height 8
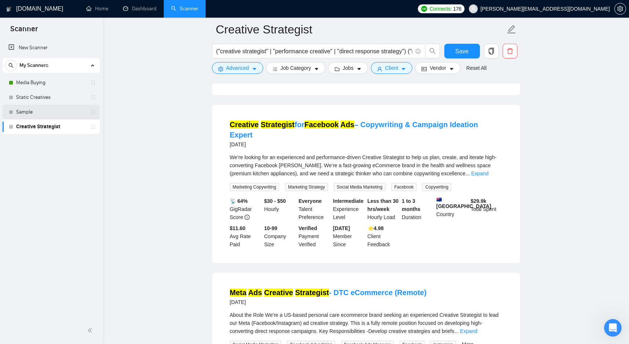
scroll to position [1494, 0]
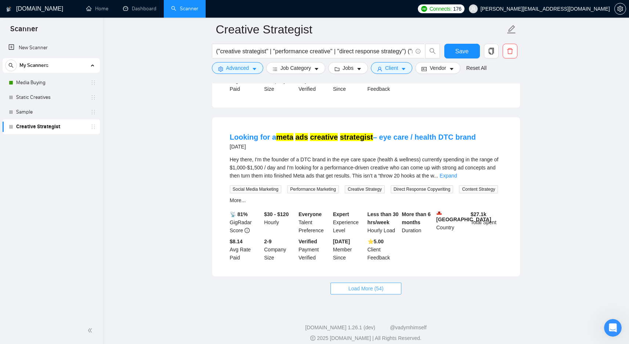
click at [385, 283] on button "Load More (54)" at bounding box center [365, 288] width 71 height 12
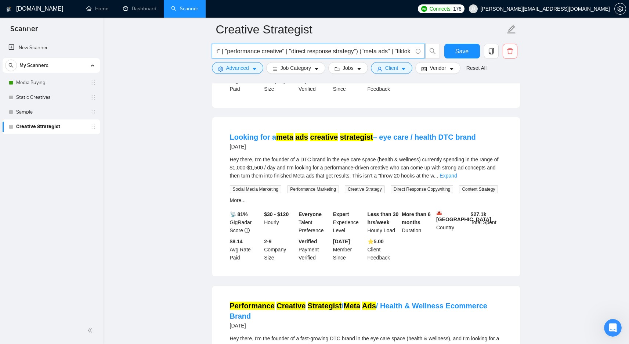
scroll to position [0, 151]
drag, startPoint x: 367, startPoint y: 52, endPoint x: 429, endPoint y: 52, distance: 61.3
click at [429, 52] on span "("creative strategist" | "performance creative" | "direct response strategy") (…" at bounding box center [326, 51] width 228 height 15
click at [48, 82] on link "Media Buying" at bounding box center [51, 82] width 70 height 15
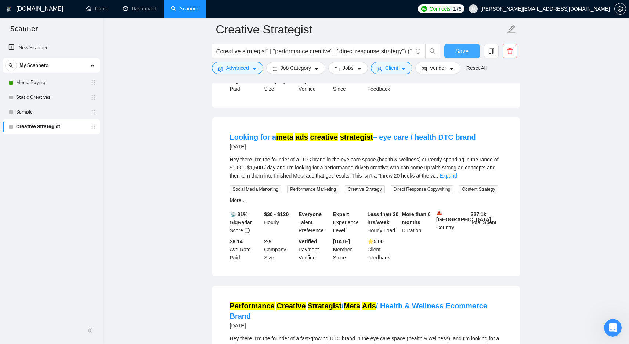
click at [457, 47] on span "Save" at bounding box center [461, 51] width 13 height 9
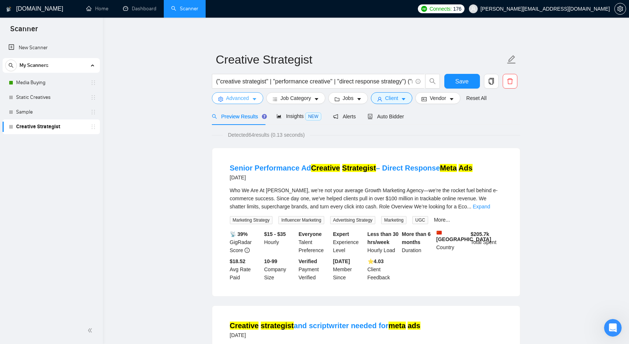
click at [232, 99] on span "Advanced" at bounding box center [237, 98] width 23 height 8
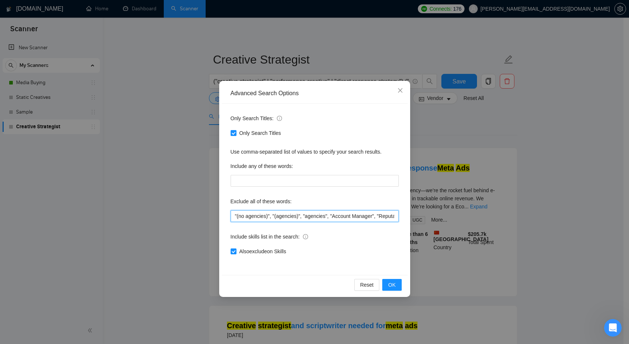
scroll to position [0, 807]
drag, startPoint x: 333, startPoint y: 215, endPoint x: 634, endPoint y: 244, distance: 302.0
click at [628, 244] on html "Scanner New Scanner My Scanners Media Buying Static Creatives Sample Creative S…" at bounding box center [314, 172] width 629 height 344
click at [388, 287] on span "OK" at bounding box center [391, 284] width 7 height 8
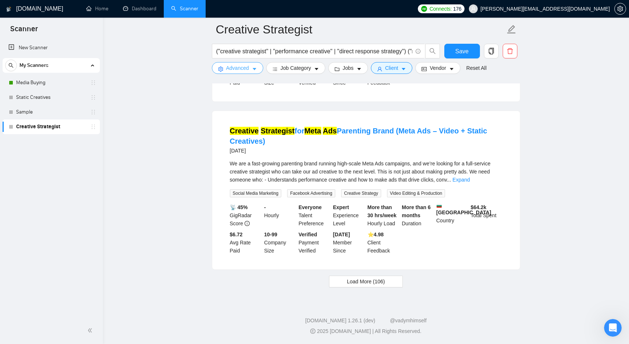
scroll to position [1511, 0]
click at [384, 279] on span "Load More (106)" at bounding box center [366, 281] width 38 height 8
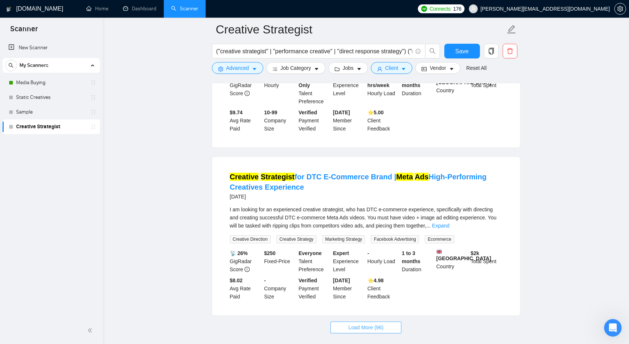
scroll to position [3191, 0]
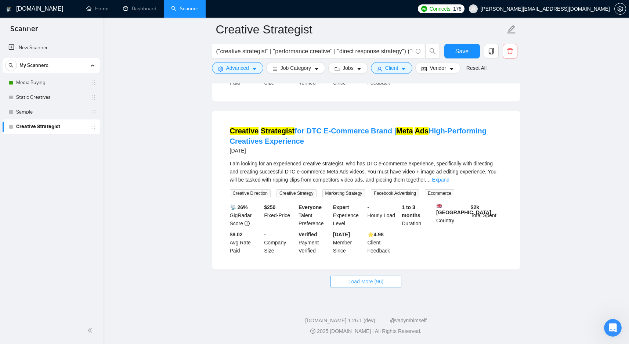
click at [390, 283] on button "Load More (96)" at bounding box center [365, 281] width 71 height 12
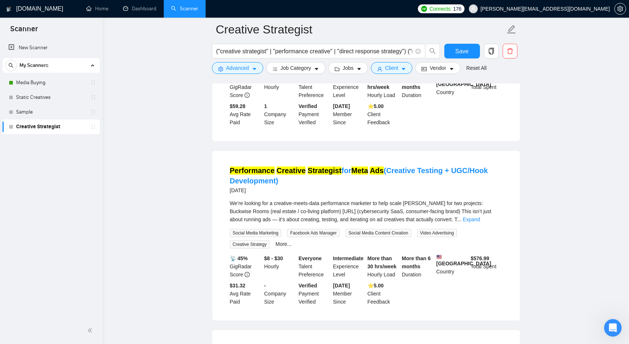
scroll to position [0, 0]
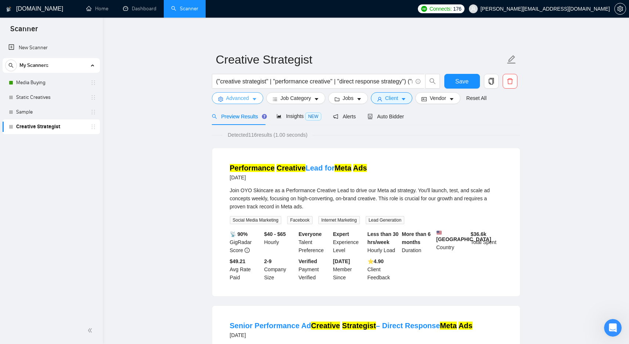
click at [233, 98] on span "Advanced" at bounding box center [237, 98] width 23 height 8
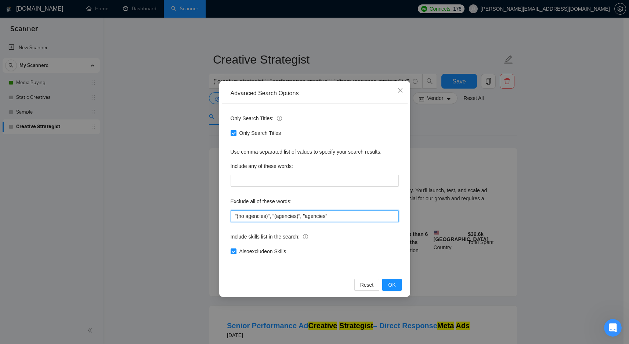
click at [370, 217] on input ""(no agencies)", "(agencies)", "agencies"" at bounding box center [315, 216] width 168 height 12
type input ""(no agencies)", "(agencies)", "agencies", "Designer""
click at [398, 285] on button "OK" at bounding box center [391, 285] width 19 height 12
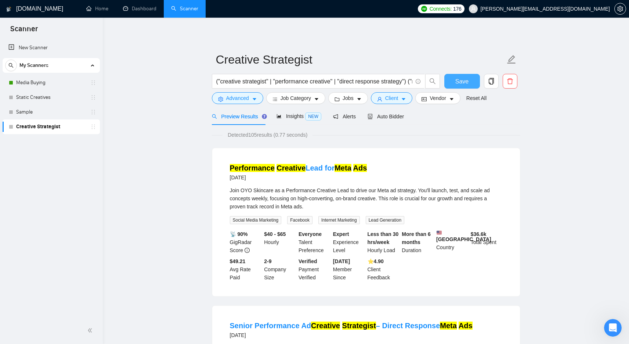
click at [474, 75] on button "Save" at bounding box center [462, 81] width 36 height 15
click at [393, 120] on div "Auto Bidder" at bounding box center [385, 116] width 36 height 8
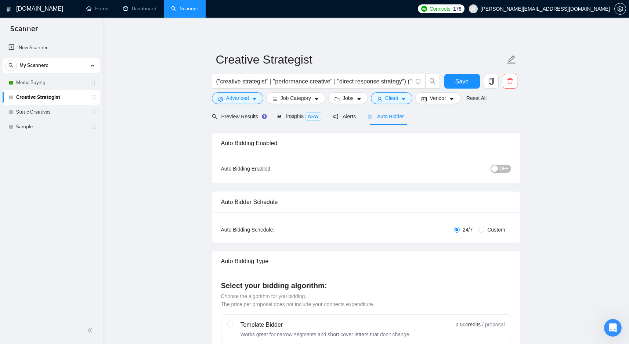
click at [499, 170] on button "OFF" at bounding box center [500, 168] width 21 height 8
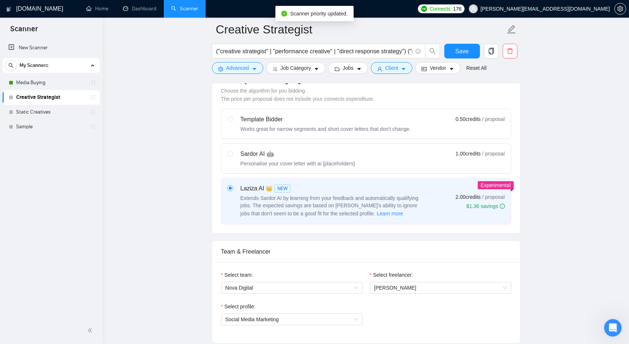
scroll to position [212, 0]
click at [462, 54] on span "Save" at bounding box center [461, 51] width 13 height 9
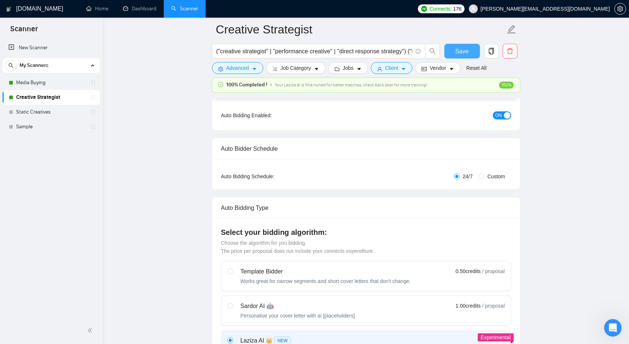
scroll to position [0, 0]
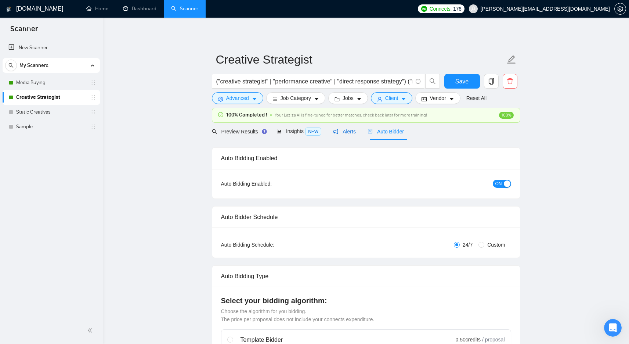
click at [353, 132] on span "Alerts" at bounding box center [344, 131] width 23 height 6
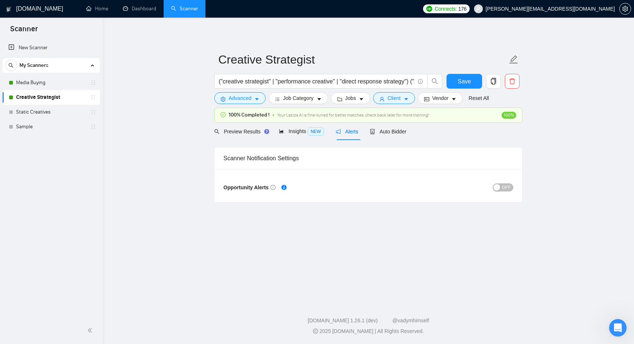
click at [501, 183] on button "OFF" at bounding box center [503, 187] width 21 height 8
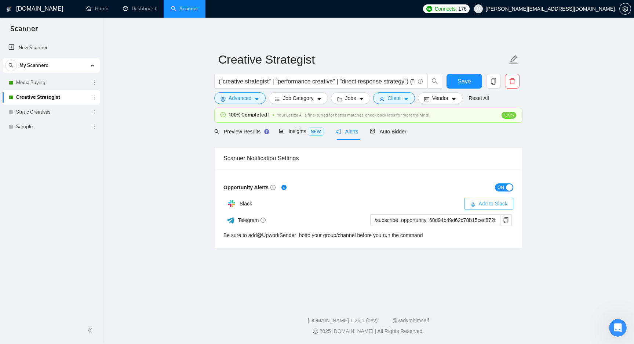
click at [479, 202] on span "Add to Slack" at bounding box center [493, 203] width 29 height 8
click at [466, 81] on span "Save" at bounding box center [464, 81] width 13 height 9
click at [305, 132] on span "Insights NEW" at bounding box center [301, 131] width 45 height 6
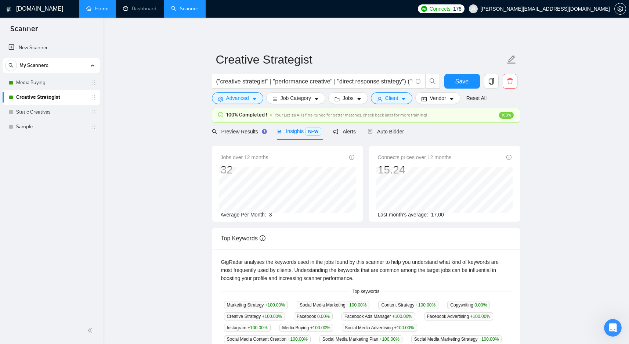
click at [87, 9] on link "Home" at bounding box center [97, 9] width 22 height 6
